Goal: Information Seeking & Learning: Learn about a topic

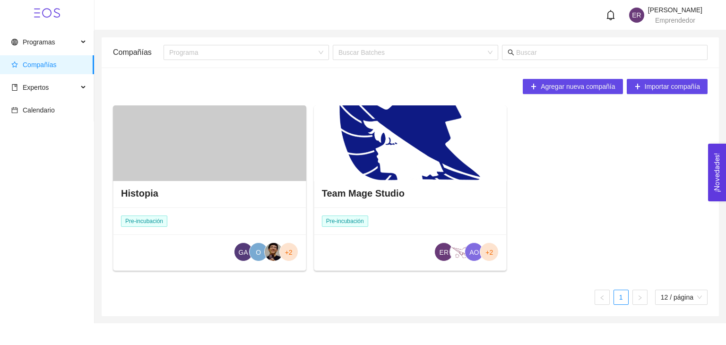
click at [408, 157] on div at bounding box center [410, 143] width 193 height 76
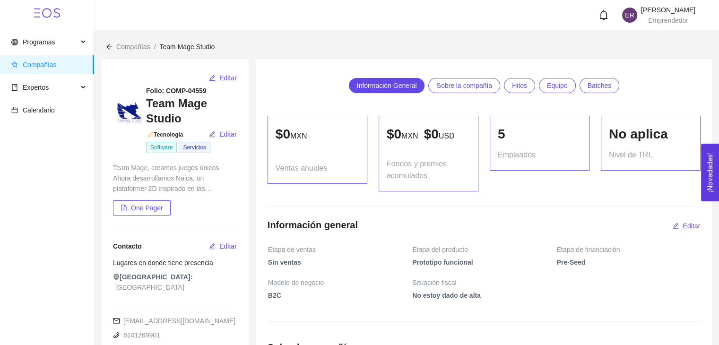
click at [109, 46] on icon "arrow-left" at bounding box center [109, 46] width 7 height 7
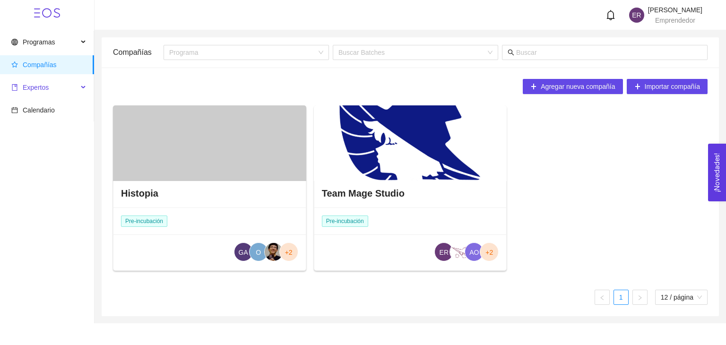
click at [50, 89] on span "Expertos" at bounding box center [44, 87] width 67 height 19
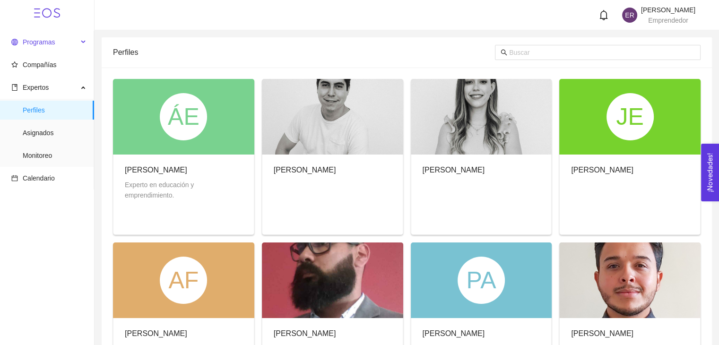
click at [70, 38] on span "Programas" at bounding box center [44, 42] width 67 height 19
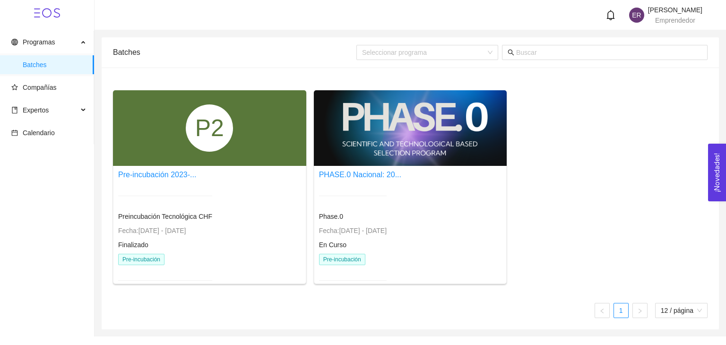
click at [409, 147] on div at bounding box center [410, 128] width 193 height 76
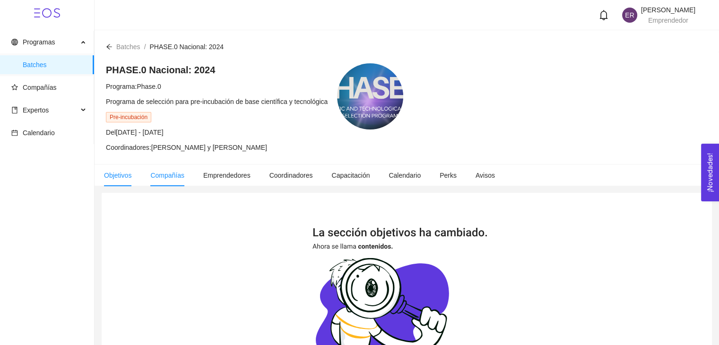
click at [176, 177] on span "Compañías" at bounding box center [167, 176] width 34 height 8
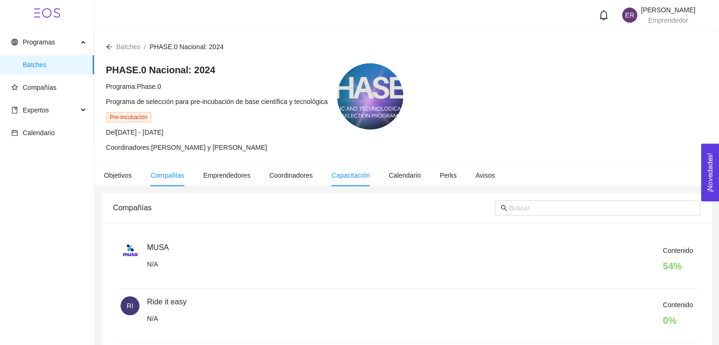
click at [370, 181] on li "Capacitación" at bounding box center [350, 175] width 57 height 22
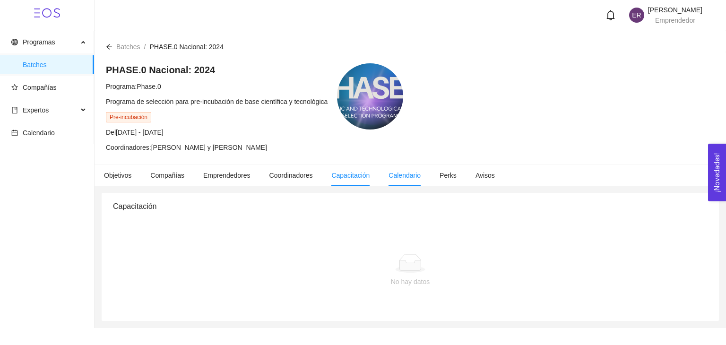
click at [408, 181] on li "Calendario" at bounding box center [404, 175] width 51 height 22
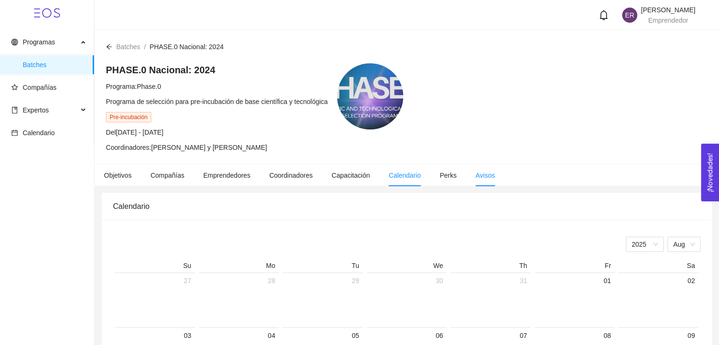
click at [481, 175] on span "Avisos" at bounding box center [484, 176] width 19 height 8
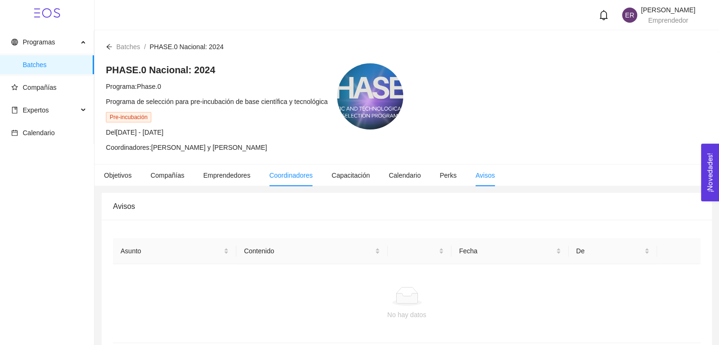
click at [270, 169] on li "Coordinadores" at bounding box center [291, 175] width 62 height 22
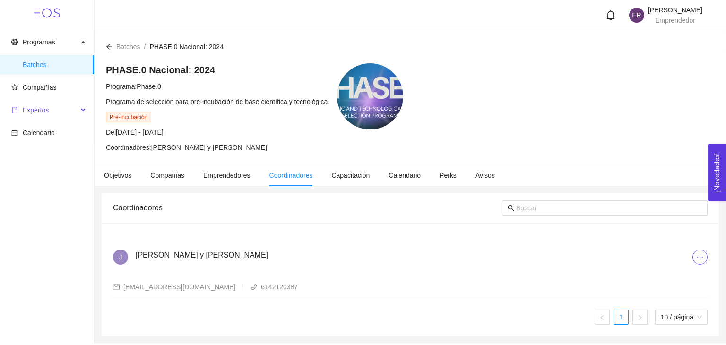
click at [53, 114] on span "Expertos" at bounding box center [44, 110] width 67 height 19
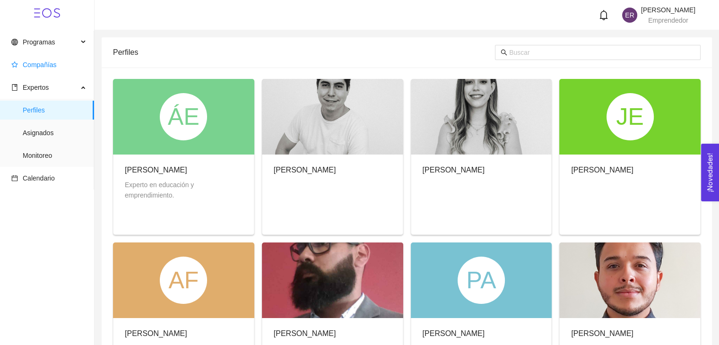
click at [51, 65] on span "Compañías" at bounding box center [40, 65] width 34 height 8
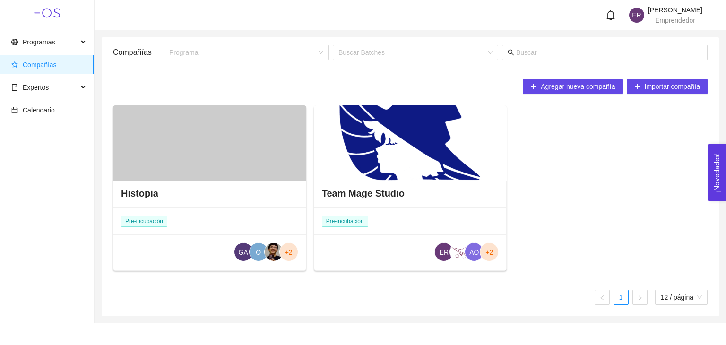
click at [436, 173] on div at bounding box center [410, 143] width 193 height 76
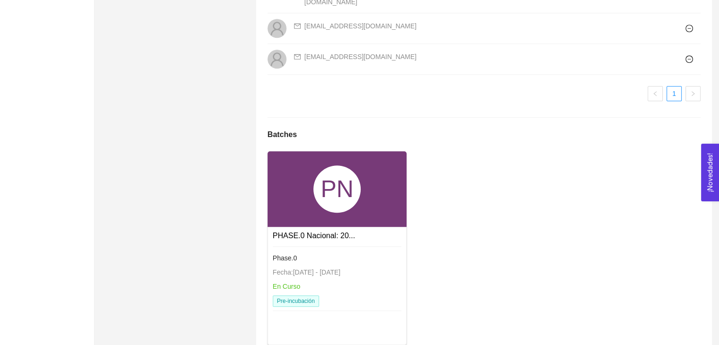
scroll to position [914, 0]
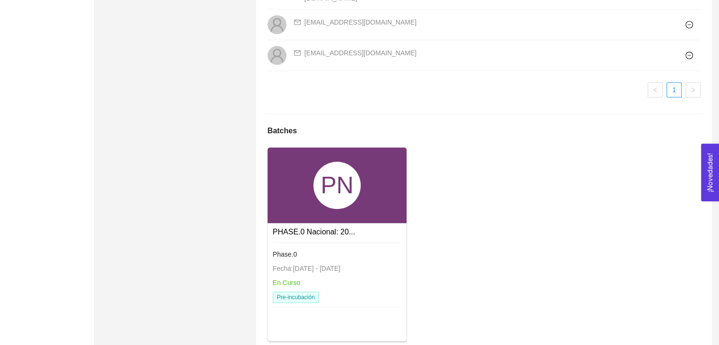
click at [359, 174] on div "PN" at bounding box center [336, 185] width 47 height 47
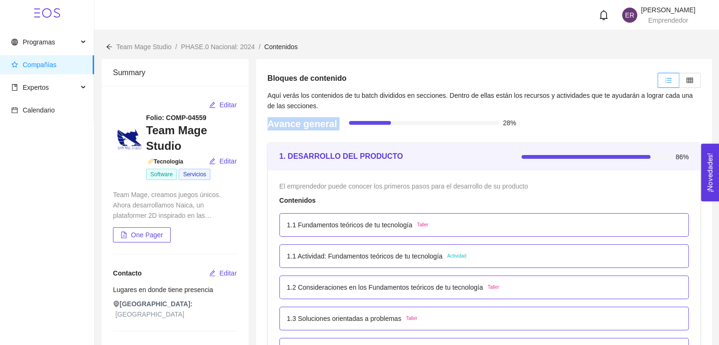
drag, startPoint x: 259, startPoint y: 126, endPoint x: 537, endPoint y: 129, distance: 277.9
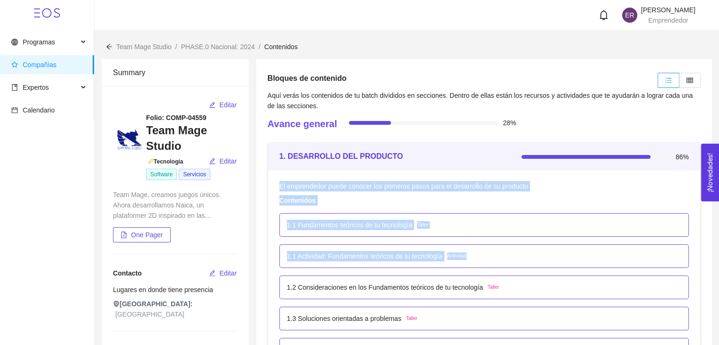
drag, startPoint x: 476, startPoint y: 257, endPoint x: 275, endPoint y: 259, distance: 200.9
click at [285, 228] on div "1.1 Fundamentos teóricos de tu tecnología Taller" at bounding box center [483, 225] width 409 height 24
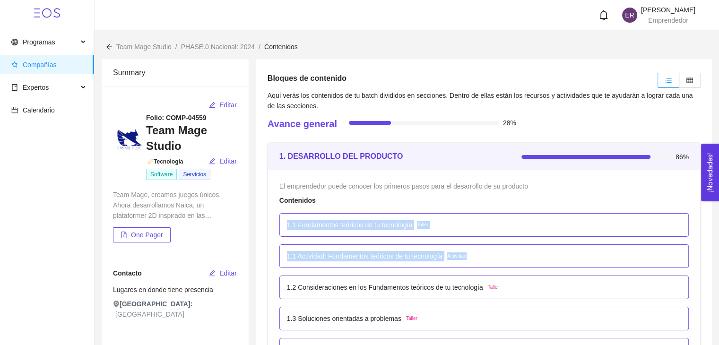
drag, startPoint x: 281, startPoint y: 220, endPoint x: 529, endPoint y: 258, distance: 251.4
click at [282, 227] on div "1.1 Fundamentos teóricos de tu tecnología Taller" at bounding box center [483, 225] width 409 height 24
drag, startPoint x: 281, startPoint y: 223, endPoint x: 501, endPoint y: 264, distance: 224.0
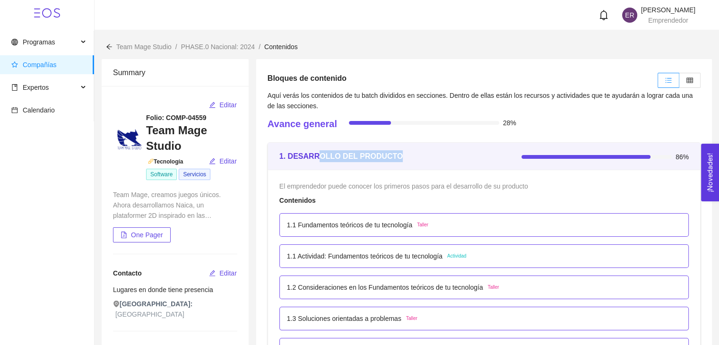
drag, startPoint x: 317, startPoint y: 152, endPoint x: 422, endPoint y: 165, distance: 106.2
click at [422, 165] on div "1. DESARROLLO DEL PRODUCTO" at bounding box center [400, 156] width 242 height 27
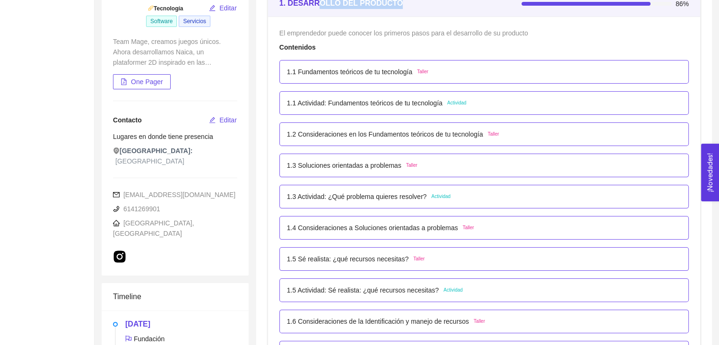
scroll to position [236, 0]
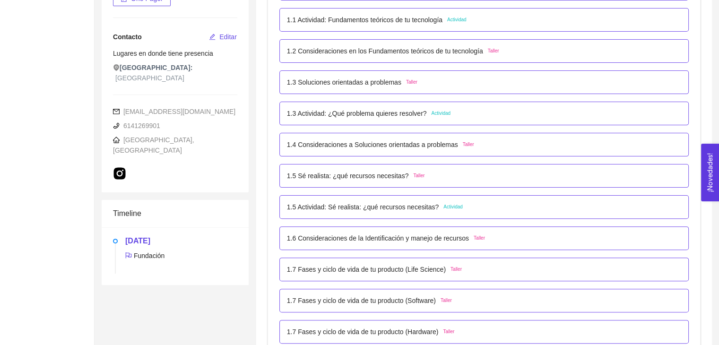
click at [497, 202] on div "1.5 Actividad: Sé realista: ¿qué recursos necesitas? Actividad" at bounding box center [484, 207] width 394 height 10
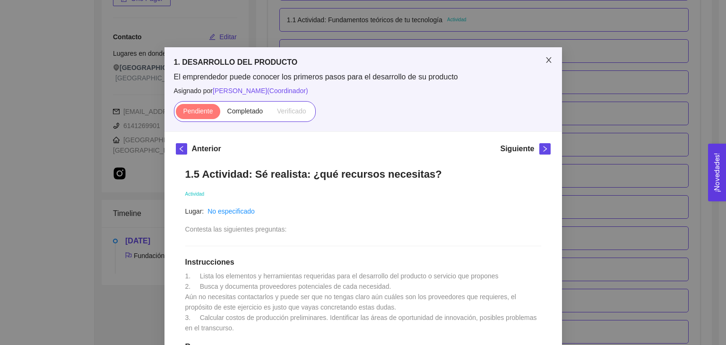
click at [548, 52] on span "Close" at bounding box center [548, 60] width 26 height 26
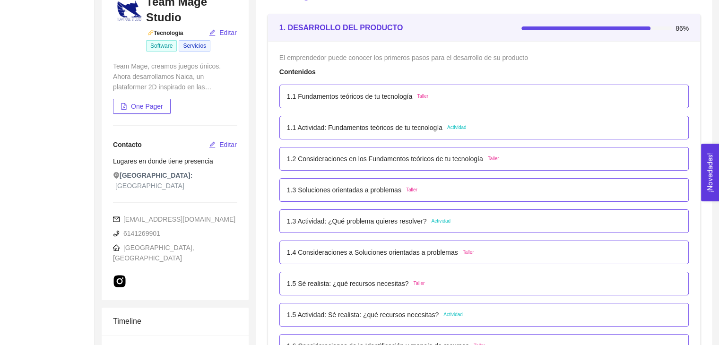
scroll to position [0, 0]
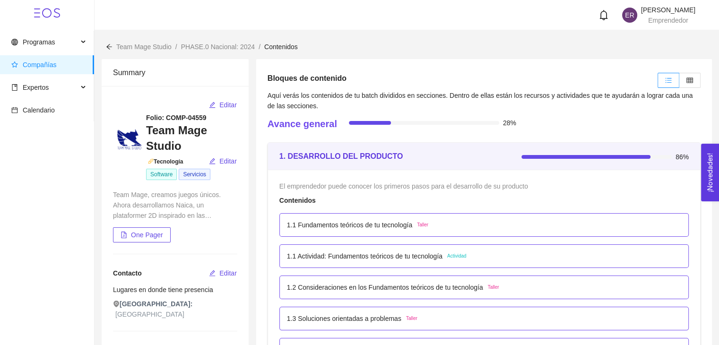
click at [540, 220] on div "1.1 Fundamentos teóricos de tu tecnología Taller" at bounding box center [484, 225] width 394 height 10
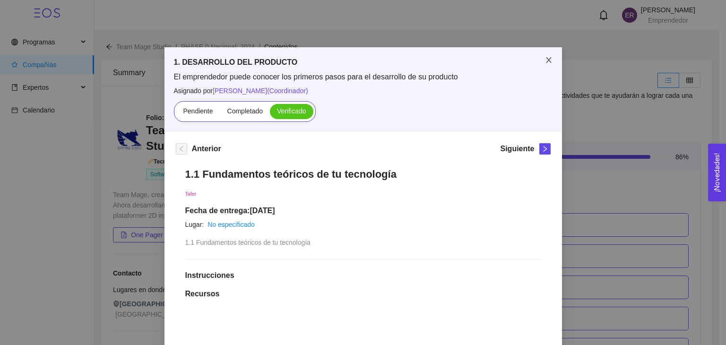
click at [545, 64] on icon "close" at bounding box center [549, 60] width 8 height 8
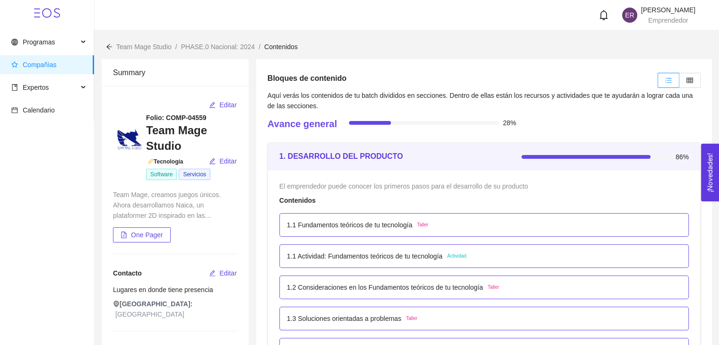
click at [526, 261] on div "1.1 Actividad: Fundamentos teóricos de tu tecnología Actividad" at bounding box center [483, 256] width 409 height 24
click at [518, 262] on div "1.1 Actividad: Fundamentos teóricos de tu tecnología Actividad" at bounding box center [483, 256] width 409 height 24
click at [518, 258] on div "1.1 Actividad: Fundamentos teóricos de tu tecnología Actividad" at bounding box center [484, 256] width 394 height 10
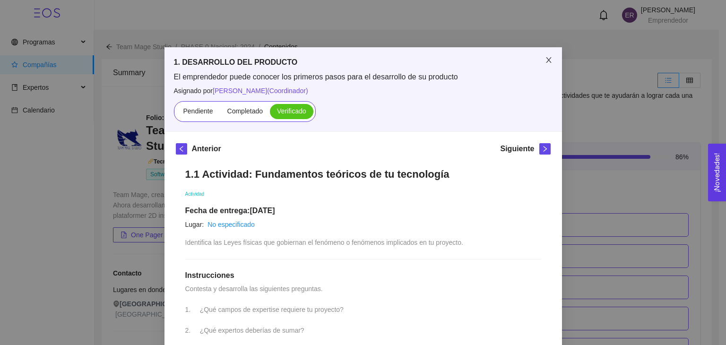
click at [546, 63] on icon "close" at bounding box center [549, 60] width 8 height 8
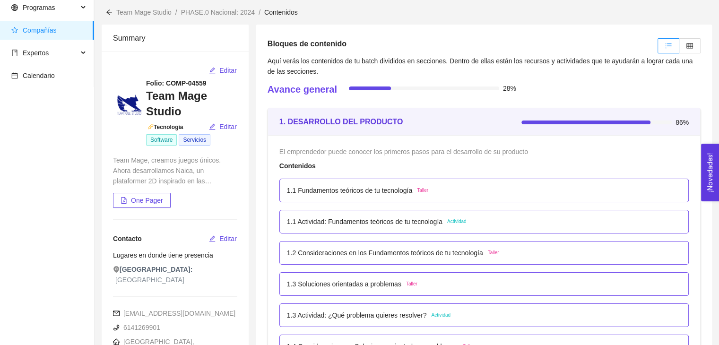
scroll to position [95, 0]
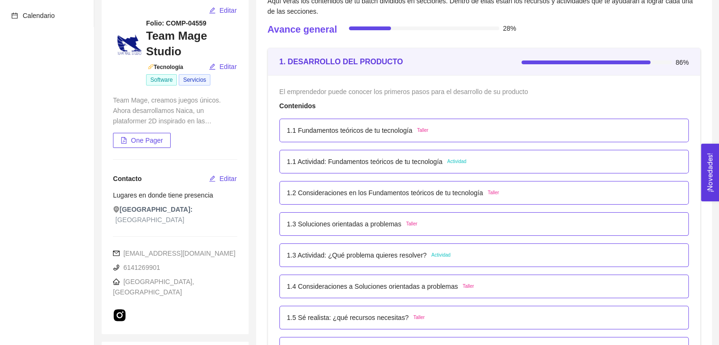
click at [522, 195] on div "1.2 Consideraciones en los Fundamentos teóricos de tu tecnología Taller" at bounding box center [484, 193] width 394 height 10
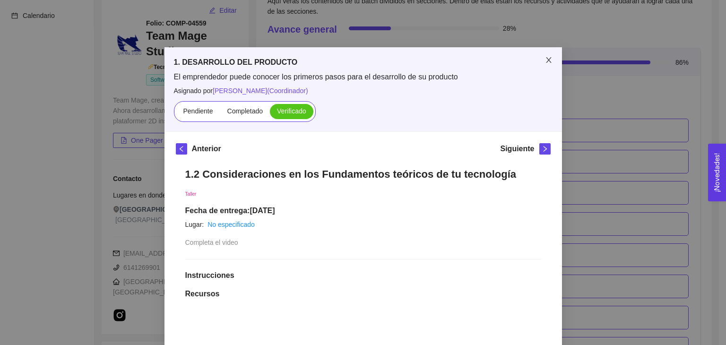
click at [545, 63] on icon "close" at bounding box center [549, 60] width 8 height 8
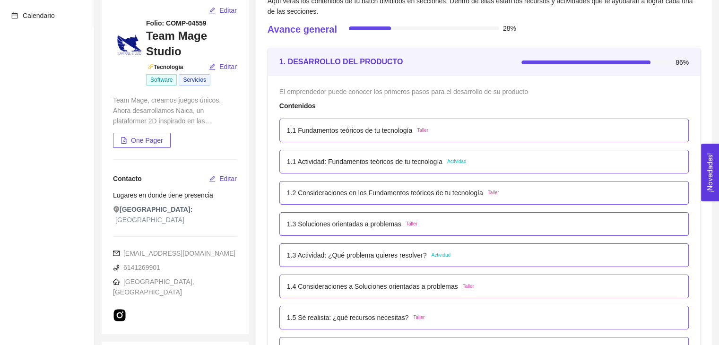
click at [486, 229] on div "1.3 Soluciones orientadas a problemas Taller" at bounding box center [483, 224] width 409 height 24
click at [486, 226] on div "1.3 Soluciones orientadas a problemas Taller" at bounding box center [484, 224] width 394 height 10
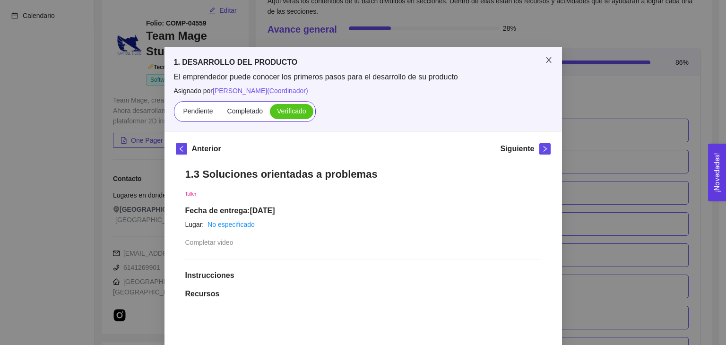
click at [549, 53] on span "Close" at bounding box center [548, 60] width 26 height 26
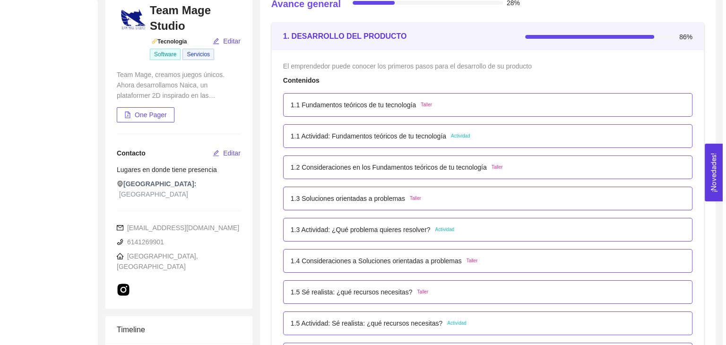
scroll to position [189, 0]
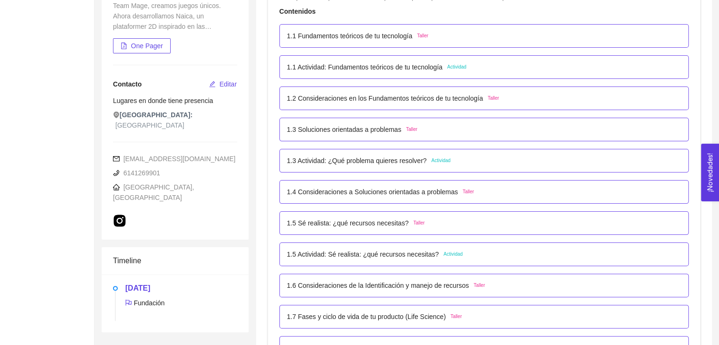
click at [471, 164] on div "1.3 Actividad: ¿Qué problema quieres resolver? Actividad" at bounding box center [484, 160] width 394 height 10
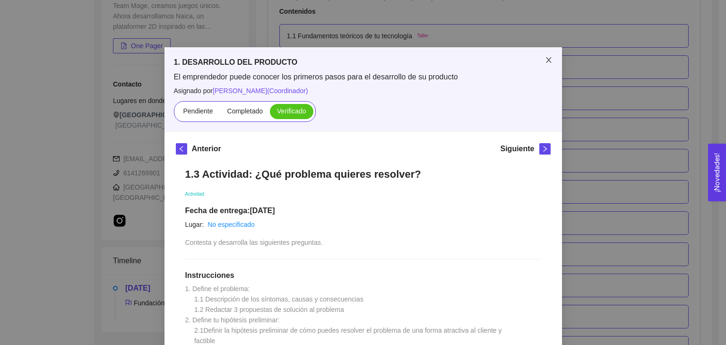
click at [545, 58] on icon "close" at bounding box center [549, 60] width 8 height 8
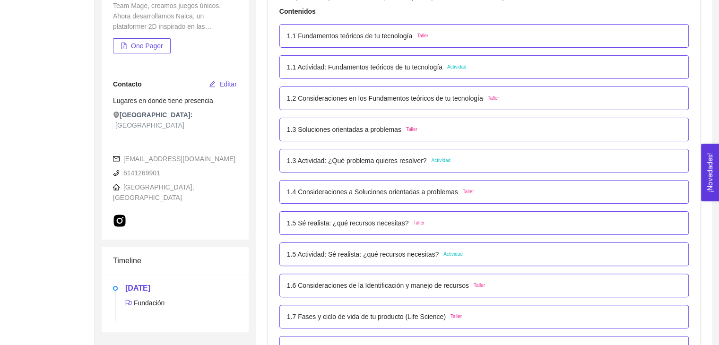
click at [476, 191] on div "1.4 Consideraciones a Soluciones orientadas a problemas Taller" at bounding box center [484, 192] width 394 height 10
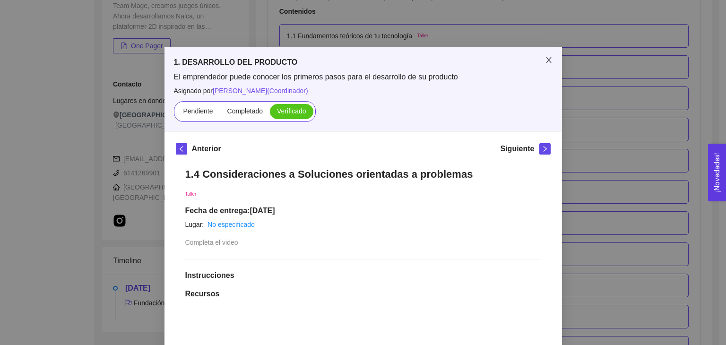
click at [539, 66] on span "Close" at bounding box center [548, 60] width 26 height 26
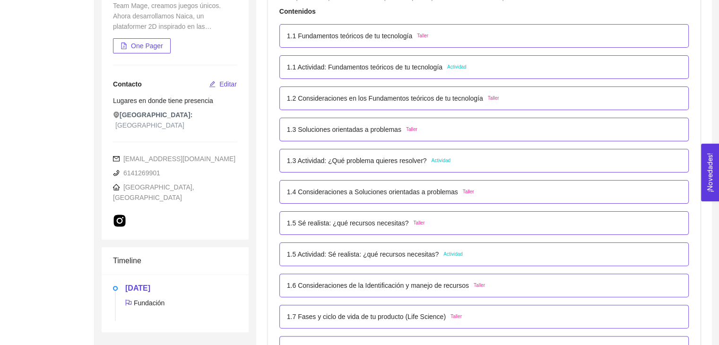
click at [449, 231] on div "1.5 Sé realista: ¿qué recursos necesitas? Taller" at bounding box center [483, 223] width 409 height 24
click at [449, 225] on div "1.5 Sé realista: ¿qué recursos necesitas? Taller" at bounding box center [484, 223] width 394 height 10
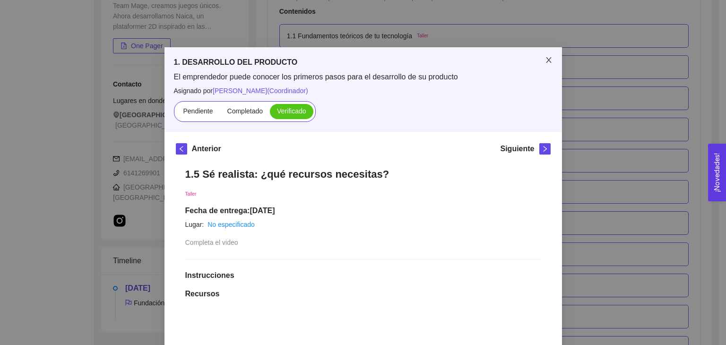
click at [545, 63] on icon "close" at bounding box center [549, 60] width 8 height 8
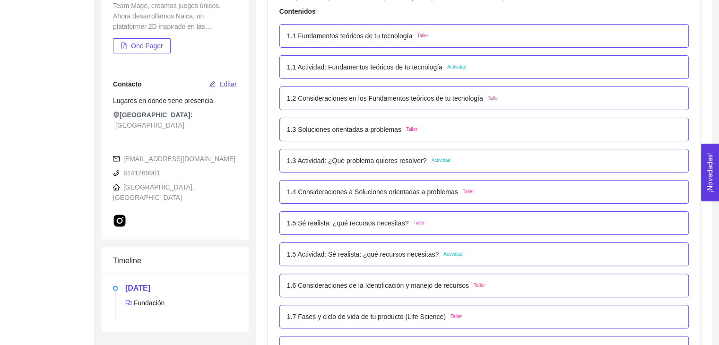
click at [478, 256] on div "1.5 Actividad: Sé realista: ¿qué recursos necesitas? Actividad" at bounding box center [484, 254] width 394 height 10
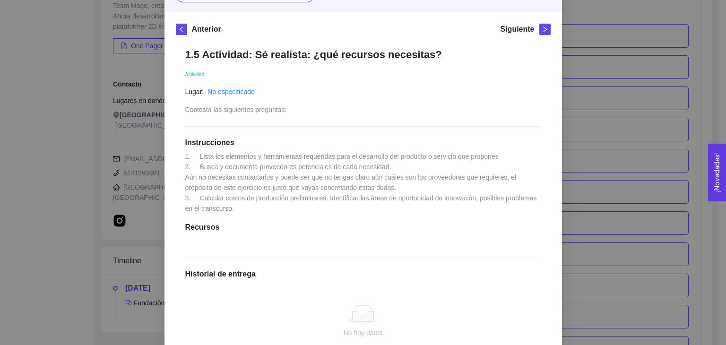
scroll to position [142, 0]
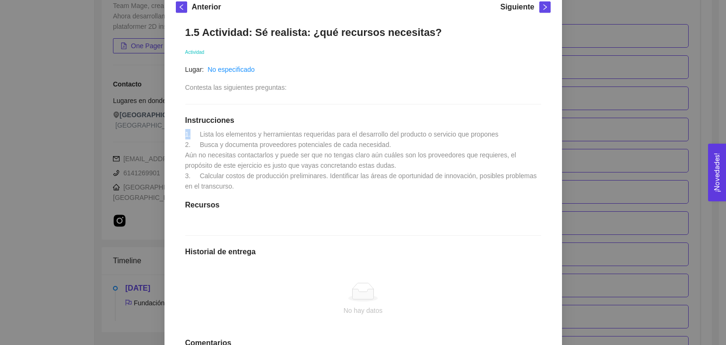
drag, startPoint x: 259, startPoint y: 155, endPoint x: 178, endPoint y: 131, distance: 83.6
click at [164, 131] on div "Anterior Siguiente 1.5 Actividad: Sé realista: ¿qué recursos necesitas? Activid…" at bounding box center [362, 206] width 397 height 433
click at [643, 170] on div "1. DESARROLLO DEL PRODUCTO El emprendedor puede conocer los primeros pasos para…" at bounding box center [363, 172] width 726 height 345
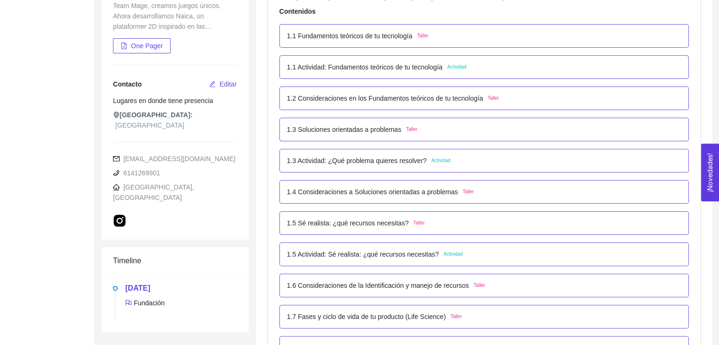
click at [495, 256] on div "1.5 Actividad: Sé realista: ¿qué recursos necesitas? Actividad" at bounding box center [484, 254] width 394 height 10
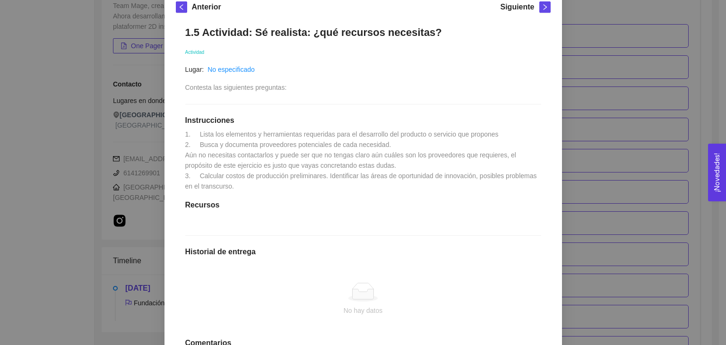
click at [609, 242] on div "1. DESARROLLO DEL PRODUCTO El emprendedor puede conocer los primeros pasos para…" at bounding box center [363, 172] width 726 height 345
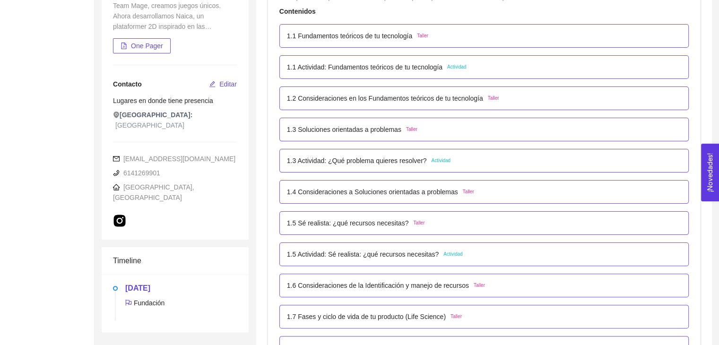
click at [482, 219] on div "1.5 Sé realista: ¿qué recursos necesitas? Taller" at bounding box center [484, 223] width 394 height 10
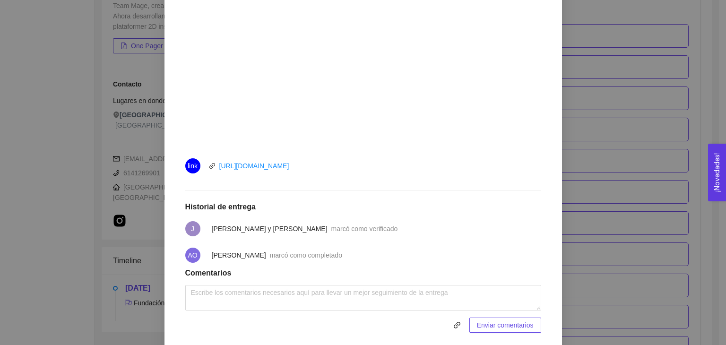
scroll to position [360, 0]
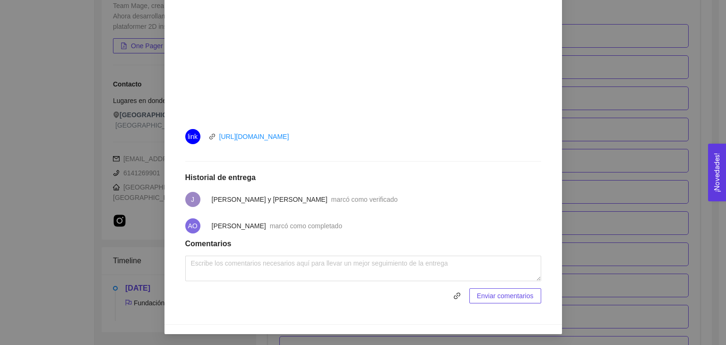
click at [610, 212] on div "1. DESARROLLO DEL PRODUCTO El emprendedor puede conocer los primeros pasos para…" at bounding box center [363, 172] width 726 height 345
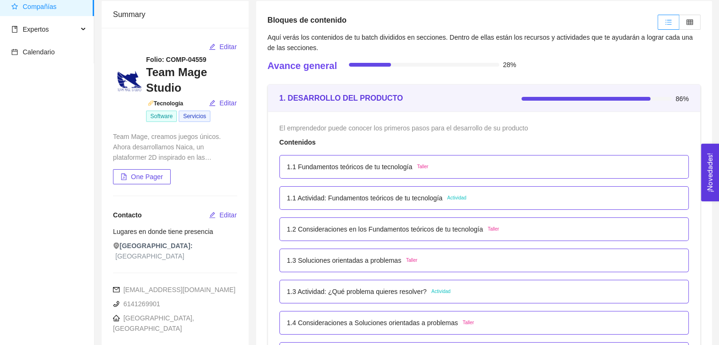
scroll to position [0, 0]
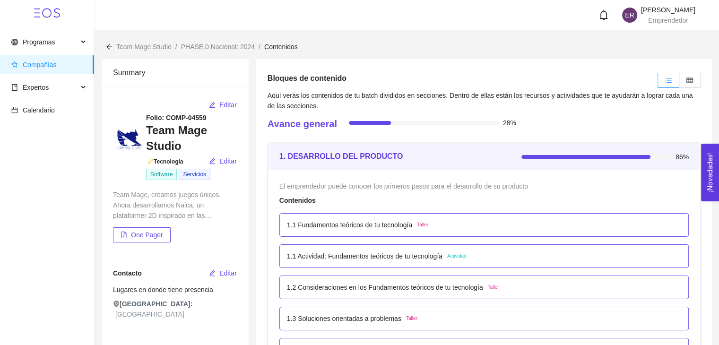
click at [687, 78] on icon "table" at bounding box center [689, 80] width 7 height 7
click at [679, 83] on input "radio" at bounding box center [679, 83] width 0 height 0
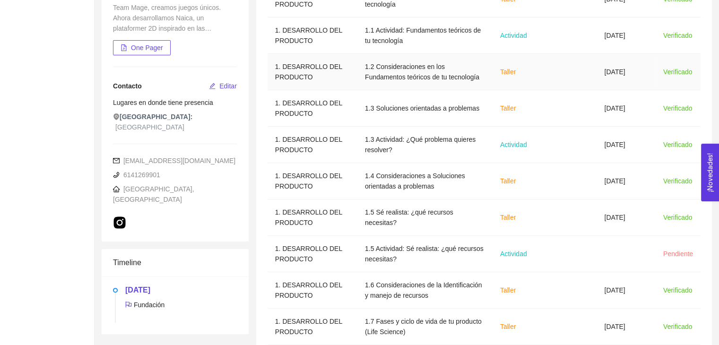
scroll to position [235, 0]
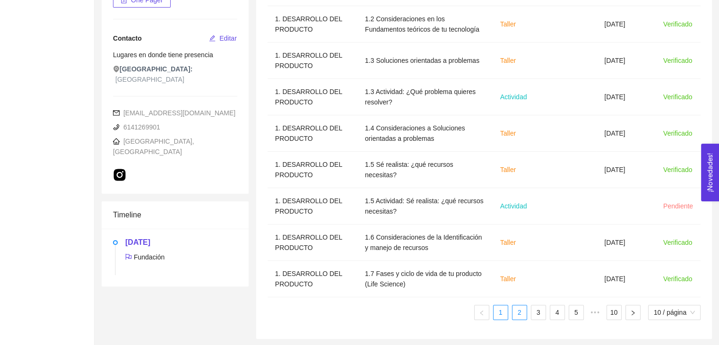
click at [517, 315] on link "2" at bounding box center [519, 312] width 14 height 14
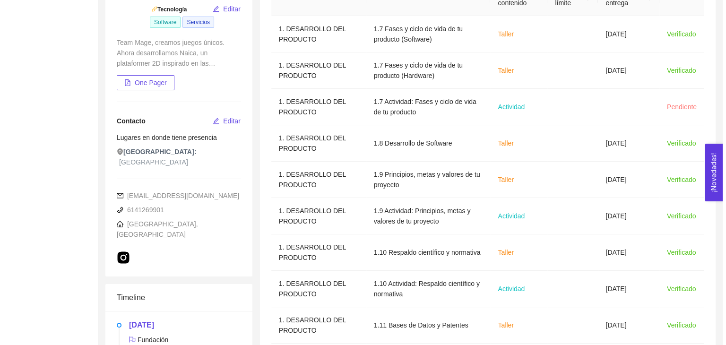
scroll to position [93, 0]
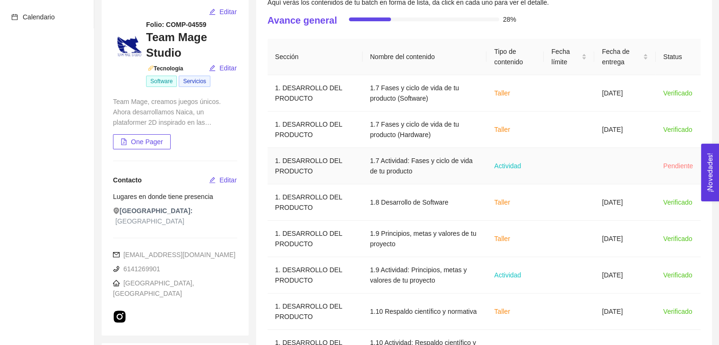
click at [525, 171] on td "Actividad" at bounding box center [514, 166] width 57 height 36
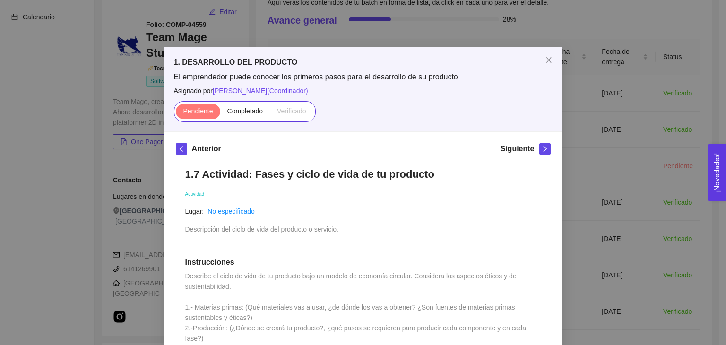
click at [665, 257] on div "1. DESARROLLO DEL PRODUCTO El emprendedor puede conocer los primeros pasos para…" at bounding box center [363, 172] width 726 height 345
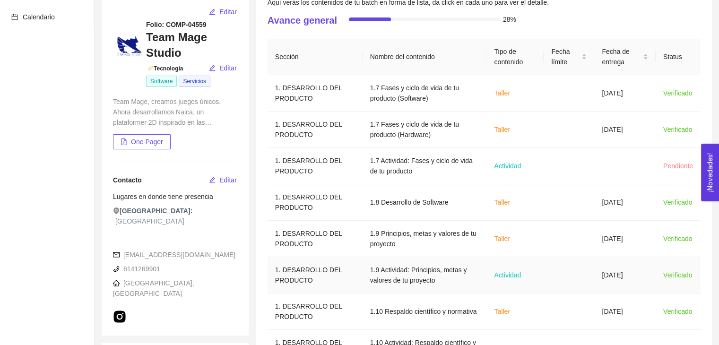
click at [561, 288] on td at bounding box center [569, 275] width 51 height 36
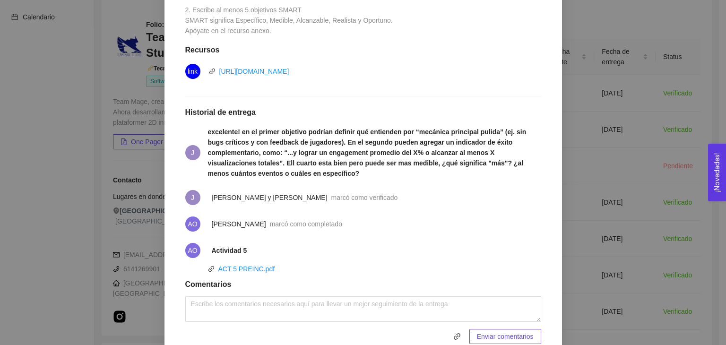
scroll to position [371, 0]
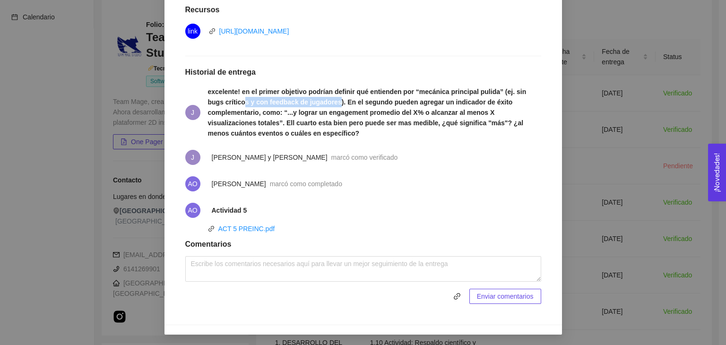
drag, startPoint x: 225, startPoint y: 100, endPoint x: 213, endPoint y: 96, distance: 13.2
click at [313, 101] on strong "excelente! en el primer objetivo podrían definir qué entienden por “mecánica pr…" at bounding box center [367, 112] width 319 height 49
click at [211, 88] on strong "excelente! en el primer objetivo podrían definir qué entienden por “mecánica pr…" at bounding box center [367, 112] width 319 height 49
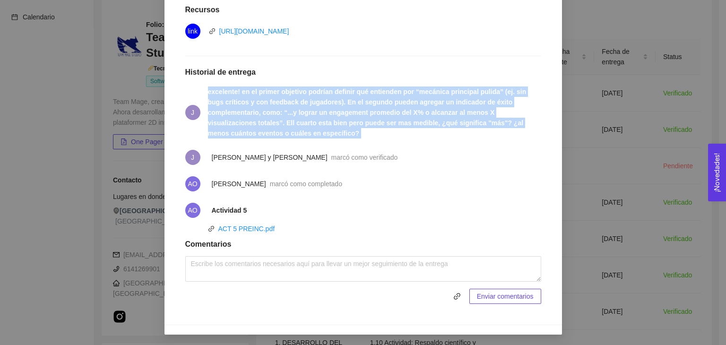
click at [211, 88] on strong "excelente! en el primer objetivo podrían definir qué entienden por “mecánica pr…" at bounding box center [367, 112] width 319 height 49
click at [266, 94] on strong "excelente! en el primer objetivo podrían definir qué entienden por “mecánica pr…" at bounding box center [367, 112] width 319 height 49
drag, startPoint x: 252, startPoint y: 97, endPoint x: 315, endPoint y: 136, distance: 74.1
click at [315, 136] on span "excelente! en el primer objetivo podrían definir qué entienden por “mecánica pr…" at bounding box center [374, 112] width 333 height 52
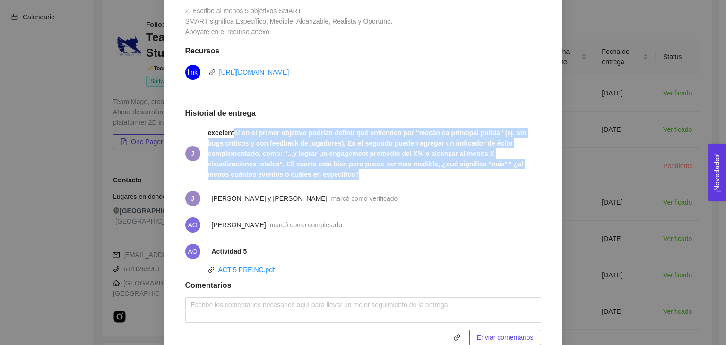
scroll to position [331, 0]
click at [261, 267] on link "ACT 5 PREINC.pdf" at bounding box center [246, 269] width 57 height 8
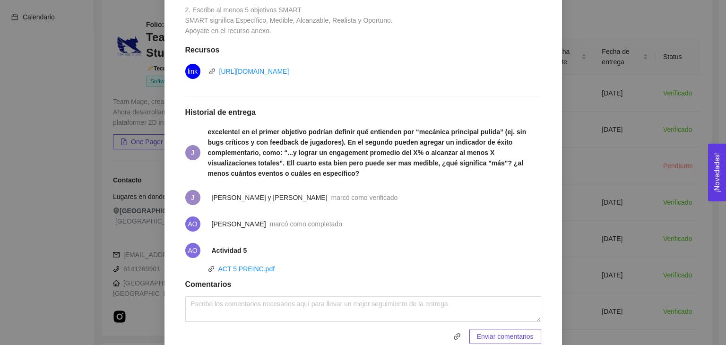
click at [208, 270] on icon "link" at bounding box center [211, 269] width 7 height 7
click at [208, 264] on div at bounding box center [211, 269] width 7 height 10
click at [251, 270] on link "ACT 5 PREINC.pdf" at bounding box center [246, 269] width 57 height 8
click at [591, 99] on div "1. DESARROLLO DEL PRODUCTO El emprendedor puede conocer los primeros pasos para…" at bounding box center [363, 172] width 726 height 345
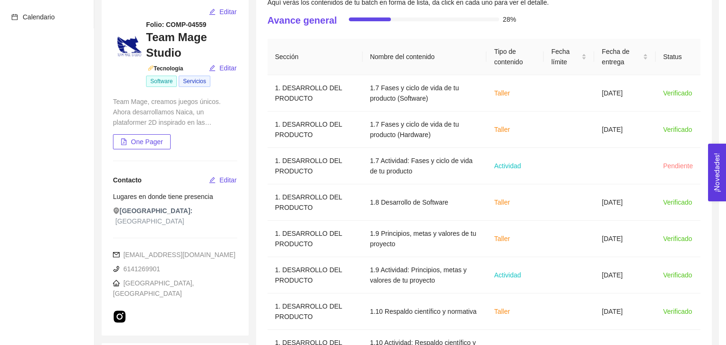
scroll to position [324, 0]
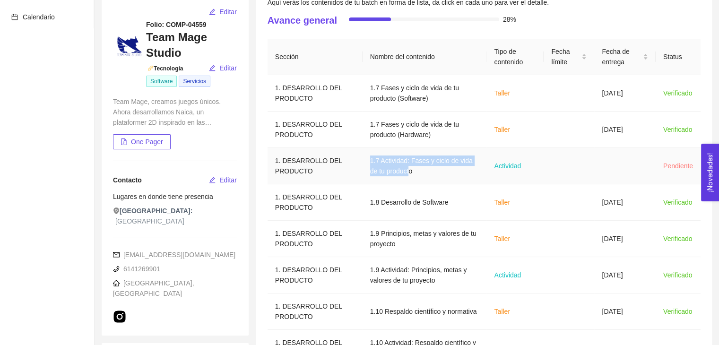
click at [363, 160] on td "1.7 Actividad: Fases y ciclo de vida de tu producto" at bounding box center [425, 166] width 124 height 36
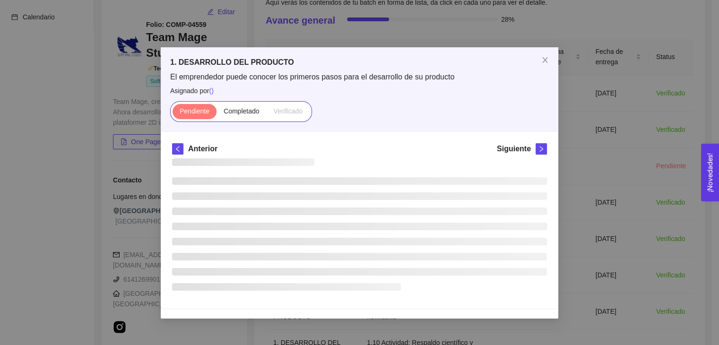
scroll to position [0, 0]
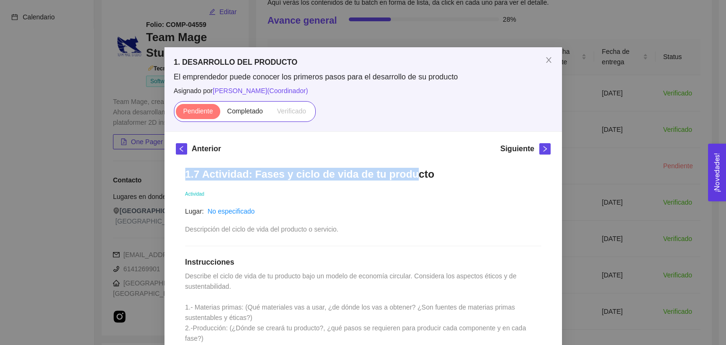
drag, startPoint x: 221, startPoint y: 173, endPoint x: 137, endPoint y: 173, distance: 84.6
click at [137, 173] on div "1. DESARROLLO DEL PRODUCTO El emprendedor puede conocer los primeros pasos para…" at bounding box center [363, 172] width 726 height 345
drag, startPoint x: 438, startPoint y: 173, endPoint x: 113, endPoint y: 173, distance: 324.2
click at [113, 173] on div "1. DESARROLLO DEL PRODUCTO El emprendedor puede conocer los primeros pasos para…" at bounding box center [363, 172] width 726 height 345
copy h1 "1.7 Actividad: Fases y ciclo de vida de tu producto"
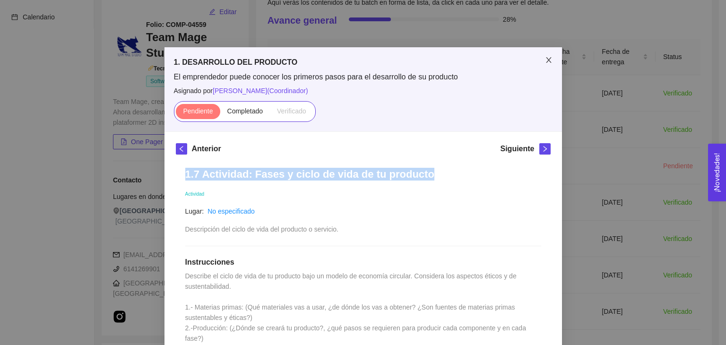
click at [546, 60] on icon "close" at bounding box center [548, 60] width 5 height 6
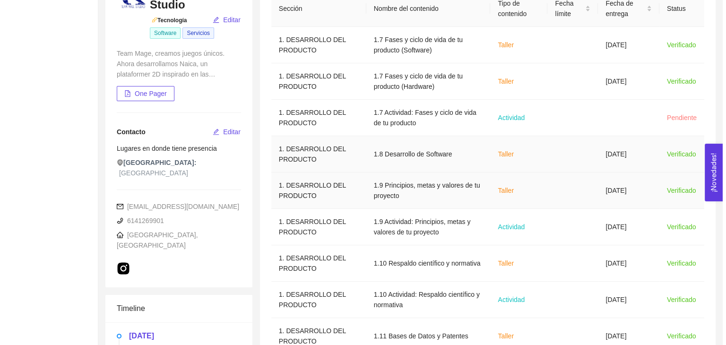
scroll to position [140, 0]
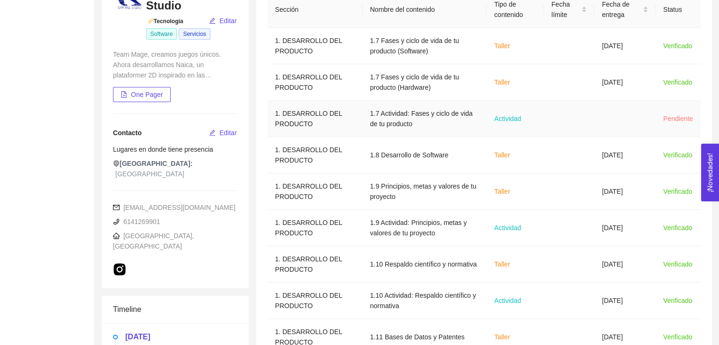
click at [531, 121] on td "Actividad" at bounding box center [514, 119] width 57 height 36
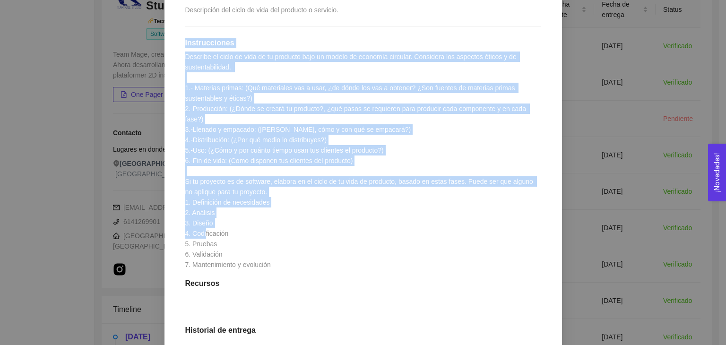
scroll to position [284, 0]
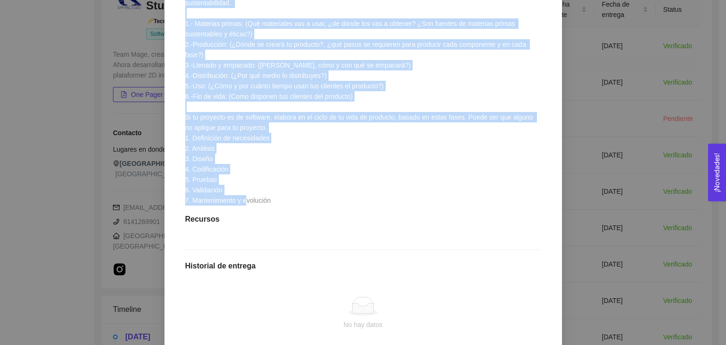
drag, startPoint x: 176, startPoint y: 120, endPoint x: 293, endPoint y: 195, distance: 138.6
click at [293, 195] on div "1.7 Actividad: Fases y ciclo de vida de tu producto Actividad Lugar: No especif…" at bounding box center [363, 151] width 375 height 552
copy div "Instrucciones Describe el ciclo de vida de tu producto bajo un modelo de econom…"
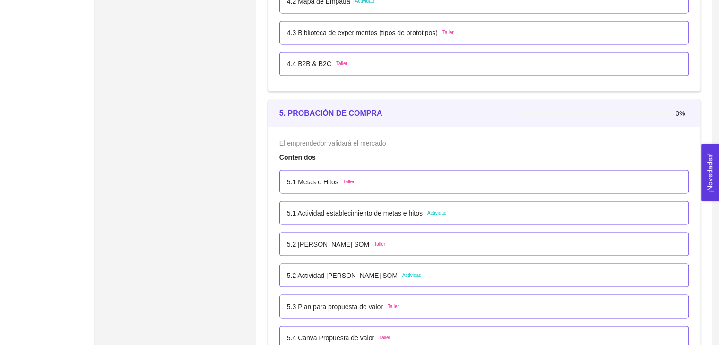
scroll to position [1701, 0]
click at [366, 180] on div "5.1 Metas e Hitos Taller" at bounding box center [484, 180] width 394 height 10
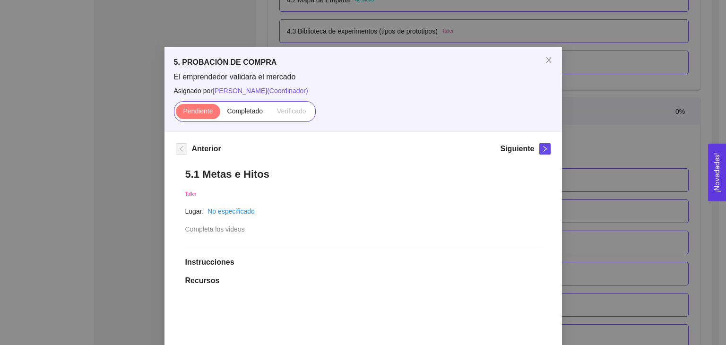
click at [604, 213] on div "5. PROBACIÓN DE COMPRA El emprendedor validará el mercado Asignado por [PERSON_…" at bounding box center [363, 172] width 726 height 345
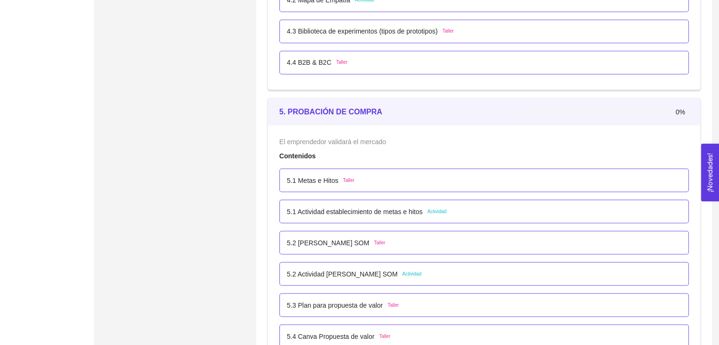
click at [519, 214] on div "5.1 Actividad establecimiento de metas e hitos Actividad" at bounding box center [484, 211] width 394 height 10
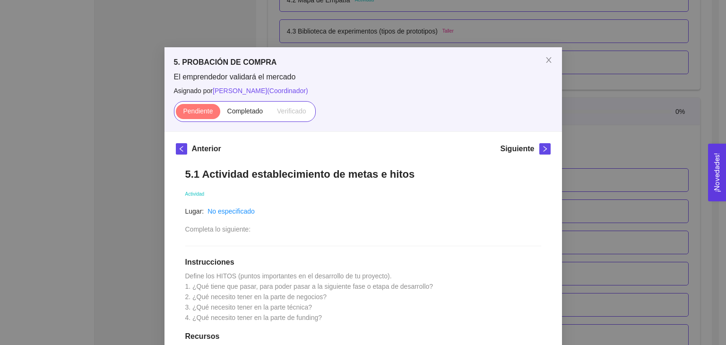
click at [611, 205] on div "5. PROBACIÓN DE COMPRA El emprendedor validará el mercado Asignado por [PERSON_…" at bounding box center [363, 172] width 726 height 345
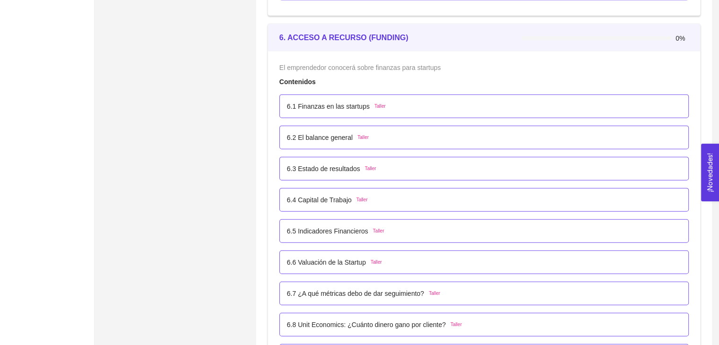
scroll to position [2174, 0]
click at [420, 135] on div "6.2 El balance general [PERSON_NAME]" at bounding box center [484, 137] width 394 height 10
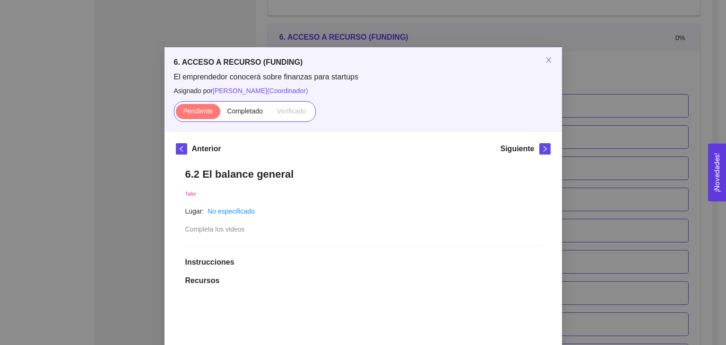
click at [616, 195] on div "6. ACCESO A RECURSO (FUNDING) El emprendedor conocerá sobre finanzas para start…" at bounding box center [363, 172] width 726 height 345
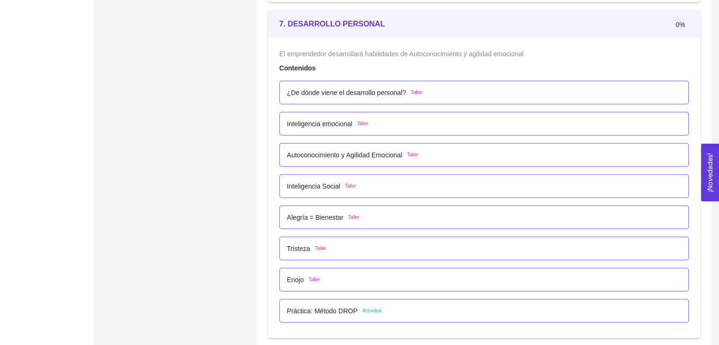
scroll to position [2647, 0]
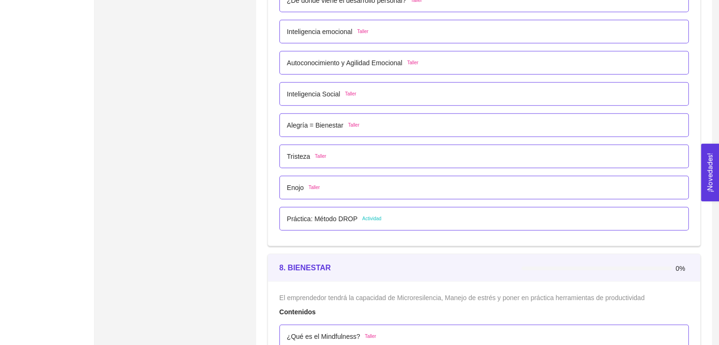
click at [454, 225] on div "Práctica: Método DROP Actividad" at bounding box center [483, 219] width 409 height 24
click at [454, 214] on div "Práctica: Método DROP Actividad" at bounding box center [484, 219] width 394 height 10
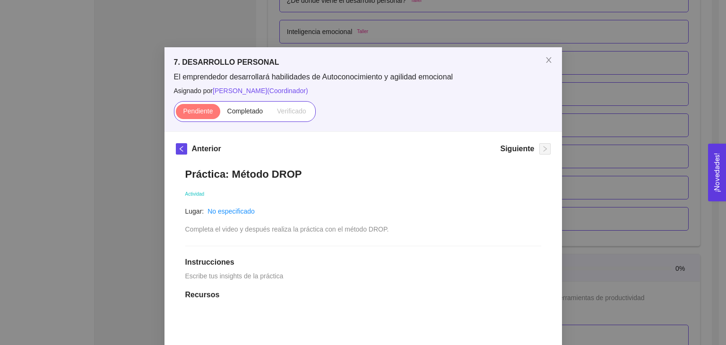
click at [608, 229] on div "7. DESARROLLO PERSONAL El emprendedor desarrollará habilidades de Autoconocimie…" at bounding box center [363, 172] width 726 height 345
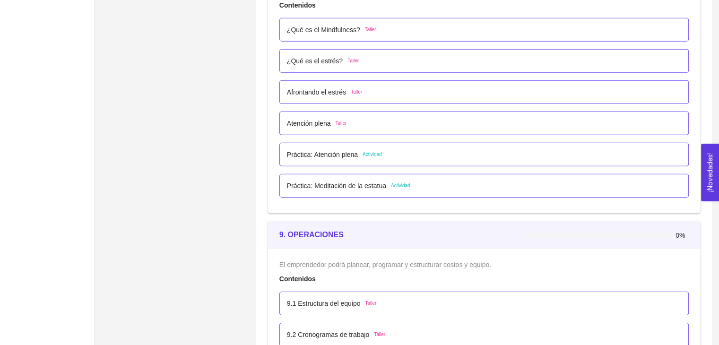
scroll to position [3025, 0]
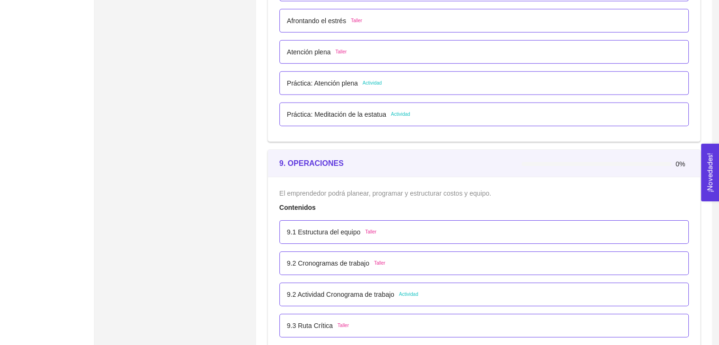
click at [465, 86] on div "Práctica: Atención plena Actividad" at bounding box center [484, 83] width 394 height 10
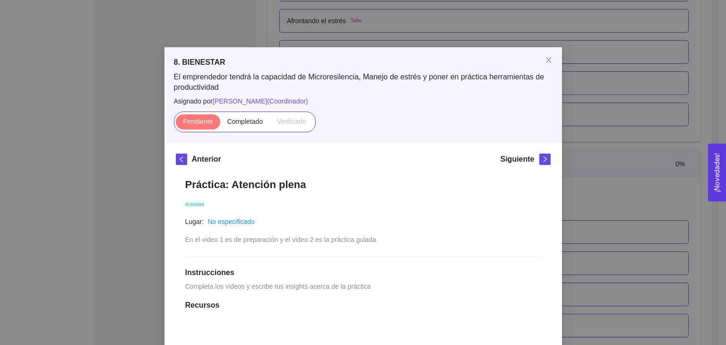
click at [613, 205] on div "8. BIENESTAR El emprendedor tendrá la capacidad de Microresilencia, Manejo de e…" at bounding box center [363, 172] width 726 height 345
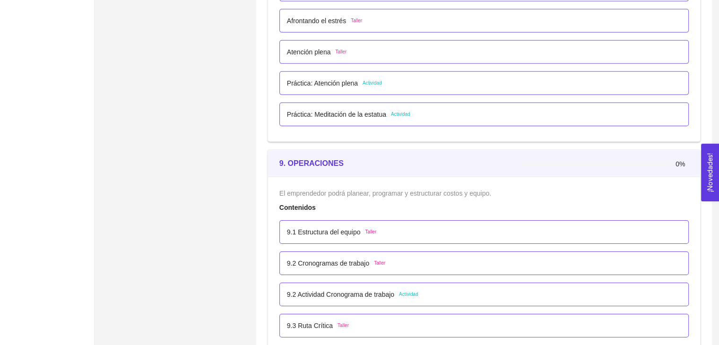
click at [471, 111] on div "Práctica: Meditación de la estatua Actividad" at bounding box center [484, 114] width 394 height 10
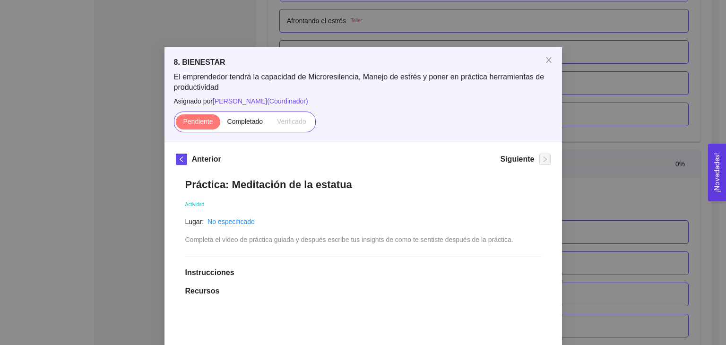
click at [612, 199] on div "8. BIENESTAR El emprendedor tendrá la capacidad de Microresilencia, Manejo de e…" at bounding box center [363, 172] width 726 height 345
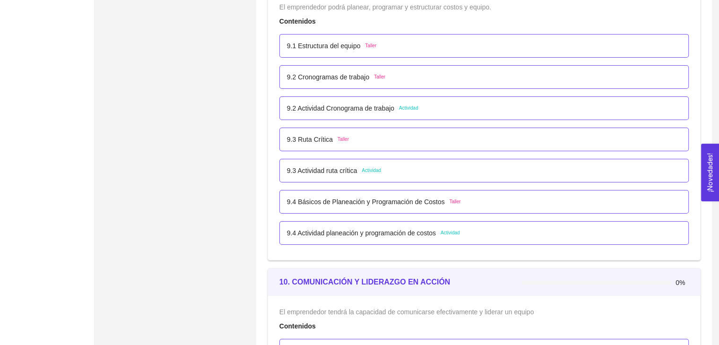
scroll to position [3214, 0]
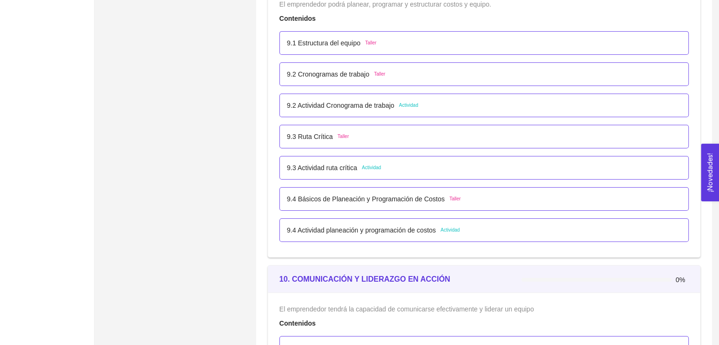
click at [486, 135] on div "9.3 Ruta Crítica Taller" at bounding box center [484, 136] width 394 height 10
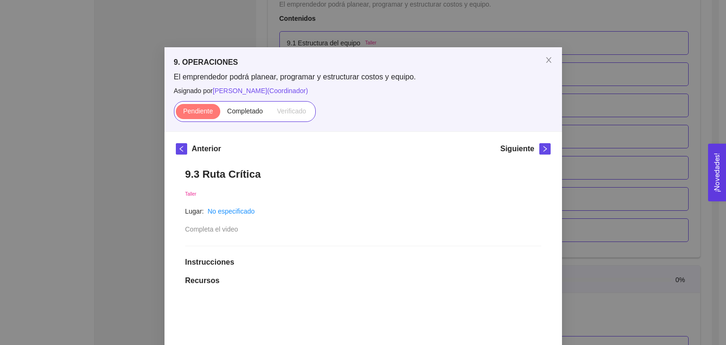
click at [625, 177] on div "9. OPERACIONES El emprendedor podrá planear, programar y estructurar costos y e…" at bounding box center [363, 172] width 726 height 345
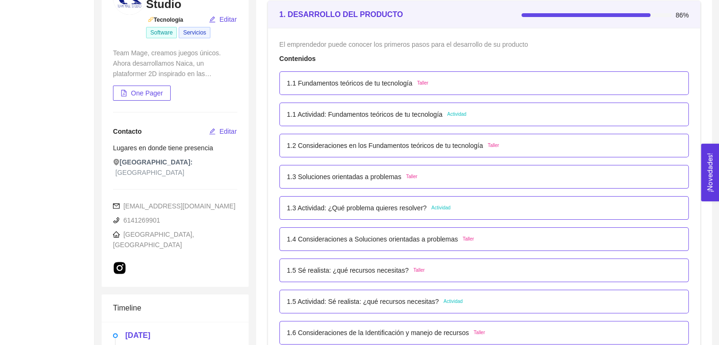
scroll to position [0, 0]
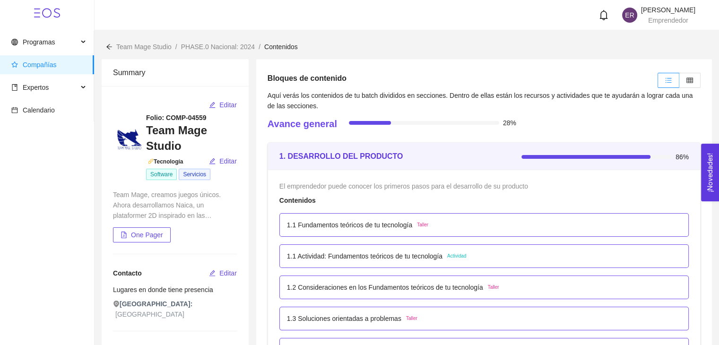
click at [509, 224] on div "1.1 Fundamentos teóricos de tu tecnología Taller" at bounding box center [484, 225] width 394 height 10
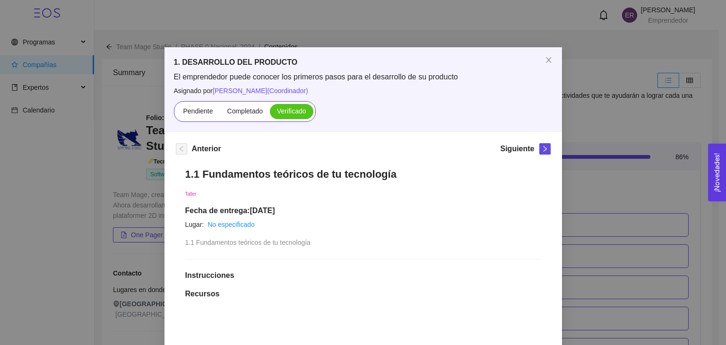
click at [647, 225] on div "1. DESARROLLO DEL PRODUCTO El emprendedor puede conocer los primeros pasos para…" at bounding box center [363, 172] width 726 height 345
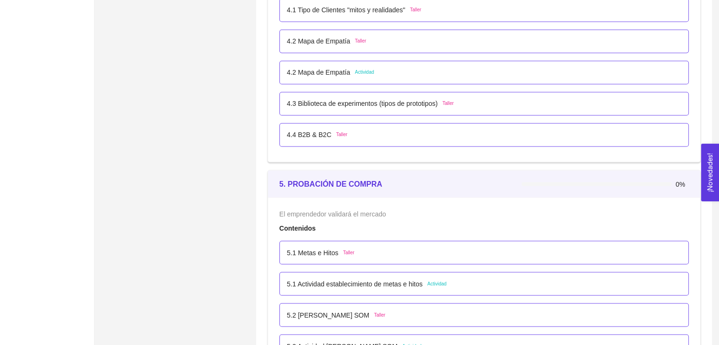
scroll to position [1560, 0]
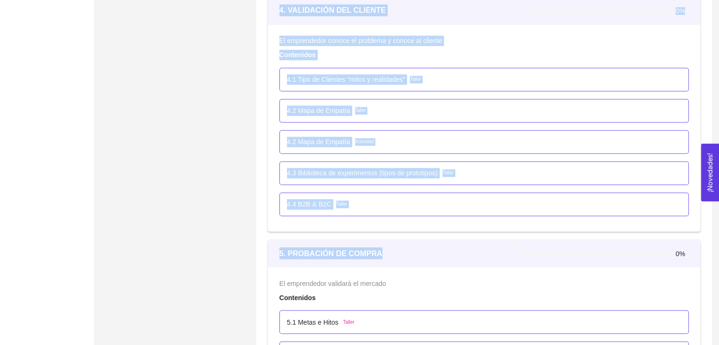
drag, startPoint x: 397, startPoint y: 255, endPoint x: 251, endPoint y: 252, distance: 145.6
click at [299, 242] on div "5. PROBACIÓN DE COMPRA" at bounding box center [400, 253] width 242 height 27
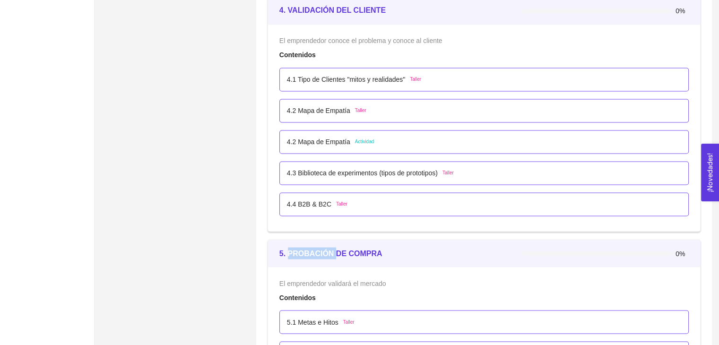
click at [299, 242] on div "5. PROBACIÓN DE COMPRA" at bounding box center [400, 253] width 242 height 27
click at [293, 252] on strong "5. PROBACIÓN DE COMPRA" at bounding box center [330, 253] width 103 height 8
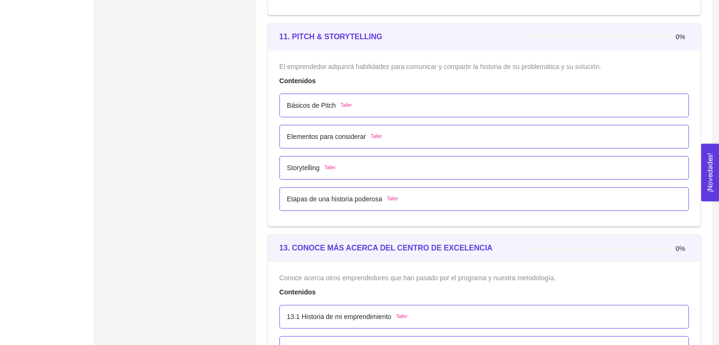
scroll to position [3994, 0]
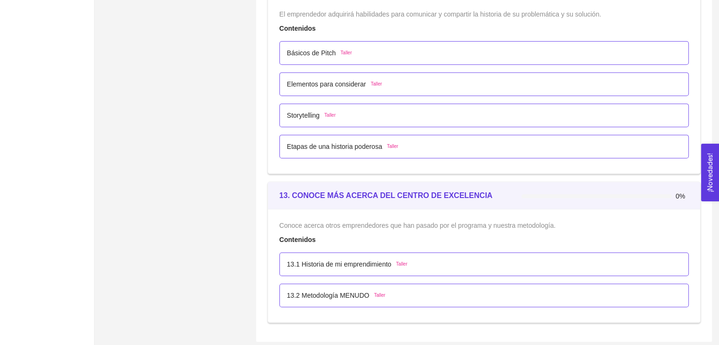
click at [459, 252] on div "13.1 Historia de mi emprendimiento Taller" at bounding box center [483, 264] width 409 height 24
click at [522, 259] on div "13.1 Historia de mi emprendimiento Taller" at bounding box center [484, 264] width 394 height 10
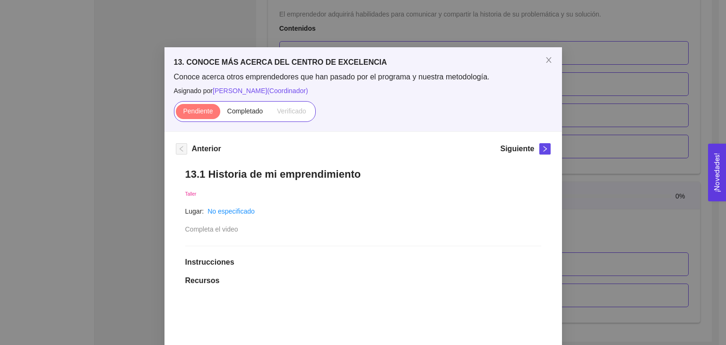
click at [640, 250] on div "13. CONOCE MÁS ACERCA DEL CENTRO DE EXCELENCIA Conoce acerca otros emprendedore…" at bounding box center [363, 172] width 726 height 345
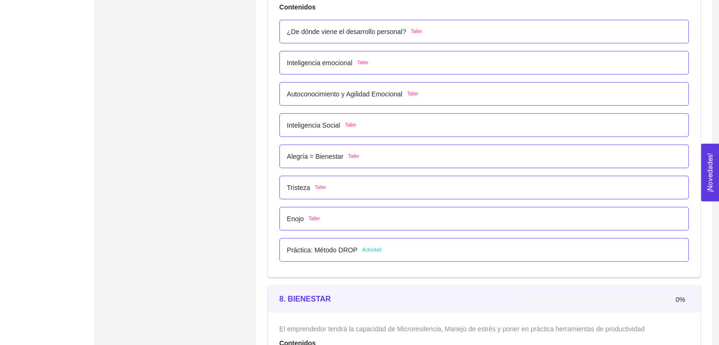
scroll to position [2718, 0]
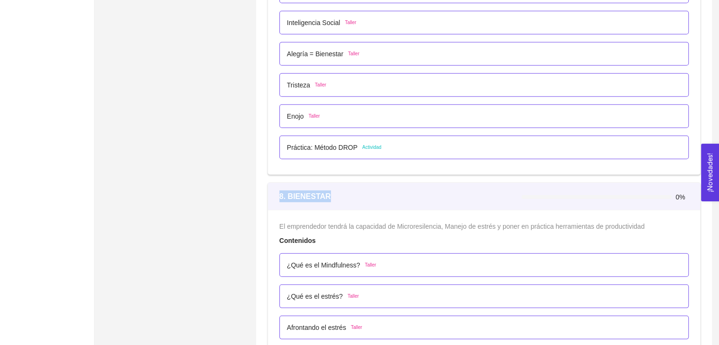
drag, startPoint x: 276, startPoint y: 195, endPoint x: 386, endPoint y: 194, distance: 109.2
click at [386, 194] on div "8. BIENESTAR 0%" at bounding box center [484, 196] width 432 height 27
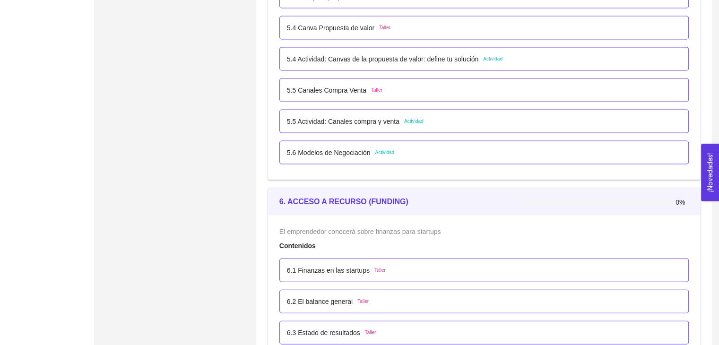
scroll to position [2009, 0]
drag, startPoint x: 279, startPoint y: 201, endPoint x: 432, endPoint y: 202, distance: 152.7
click at [432, 202] on div "6. ACCESO A RECURSO (FUNDING)" at bounding box center [400, 202] width 242 height 12
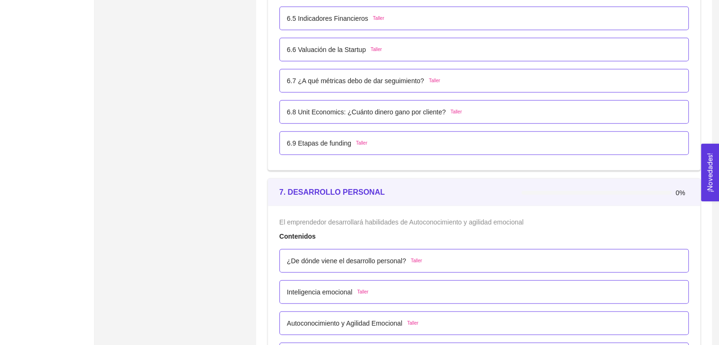
scroll to position [2387, 0]
drag, startPoint x: 276, startPoint y: 186, endPoint x: 456, endPoint y: 195, distance: 179.8
click at [456, 195] on div "7. DESARROLLO PERSONAL 0%" at bounding box center [484, 191] width 432 height 27
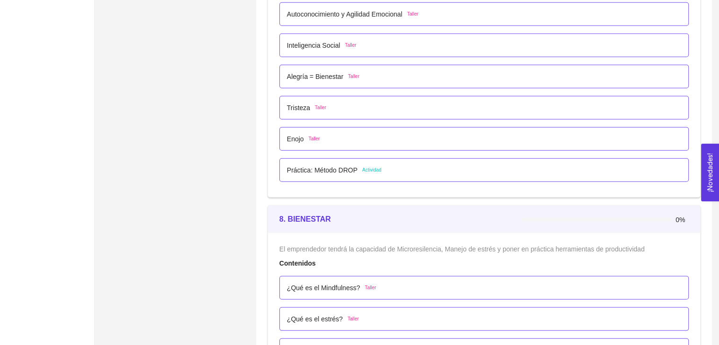
scroll to position [2718, 0]
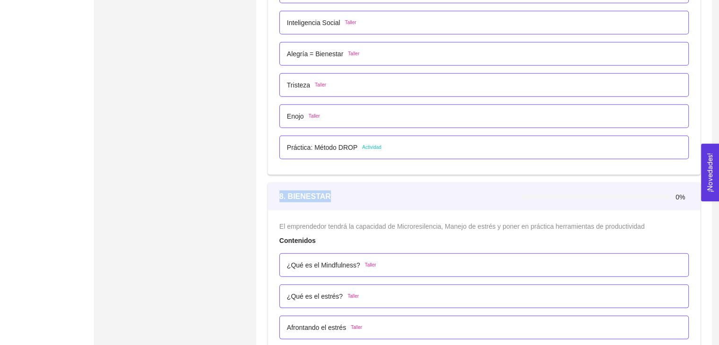
drag, startPoint x: 277, startPoint y: 190, endPoint x: 433, endPoint y: 200, distance: 156.7
click at [433, 200] on div "8. BIENESTAR 0%" at bounding box center [484, 196] width 432 height 27
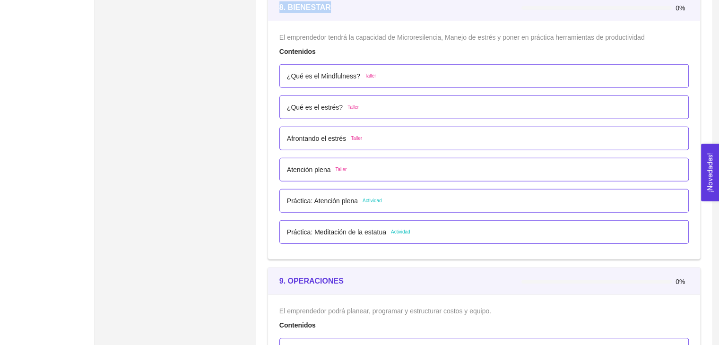
scroll to position [3002, 0]
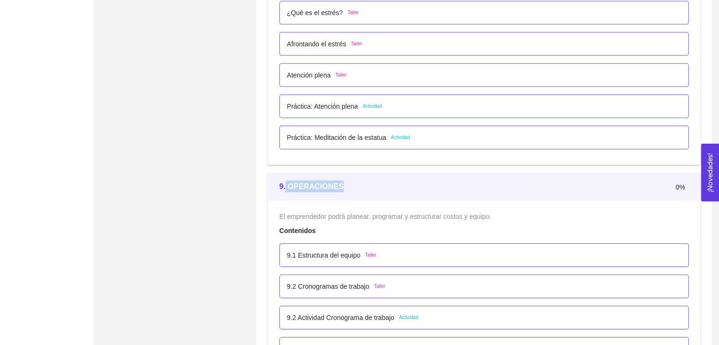
drag, startPoint x: 397, startPoint y: 185, endPoint x: 456, endPoint y: 187, distance: 58.6
click at [456, 187] on div "9. OPERACIONES" at bounding box center [400, 187] width 242 height 12
click at [407, 200] on div "El emprendedor podrá planear, programar y estructurar costos y equipo. Contenid…" at bounding box center [484, 334] width 432 height 269
drag, startPoint x: 389, startPoint y: 191, endPoint x: 272, endPoint y: 191, distance: 117.2
click at [272, 191] on div "9. OPERACIONES 0%" at bounding box center [484, 186] width 432 height 27
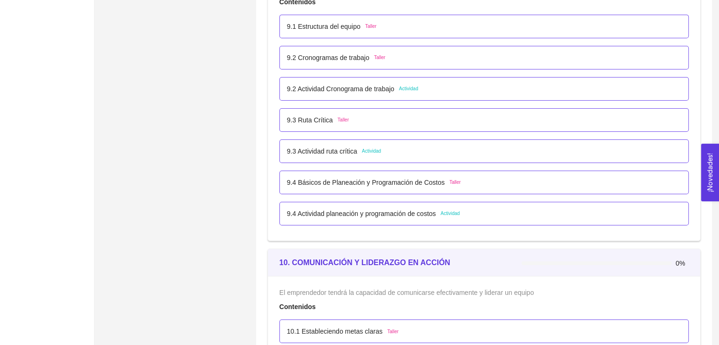
scroll to position [3285, 0]
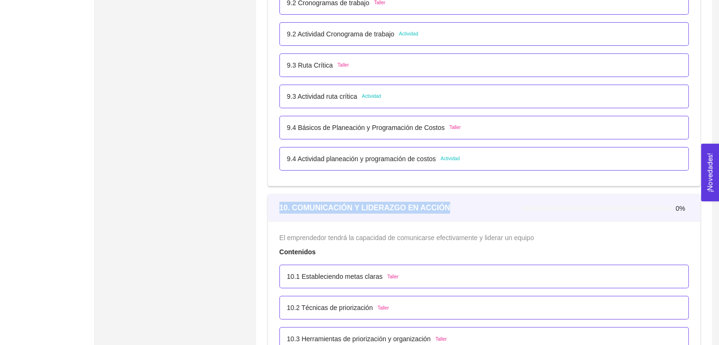
drag, startPoint x: 467, startPoint y: 205, endPoint x: 262, endPoint y: 207, distance: 205.1
click at [449, 216] on div "10. COMUNICACIÓN Y LIDERAZGO EN ACCIÓN" at bounding box center [400, 207] width 242 height 27
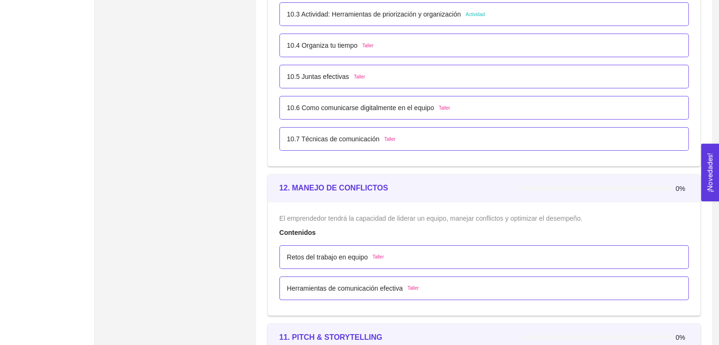
scroll to position [3663, 0]
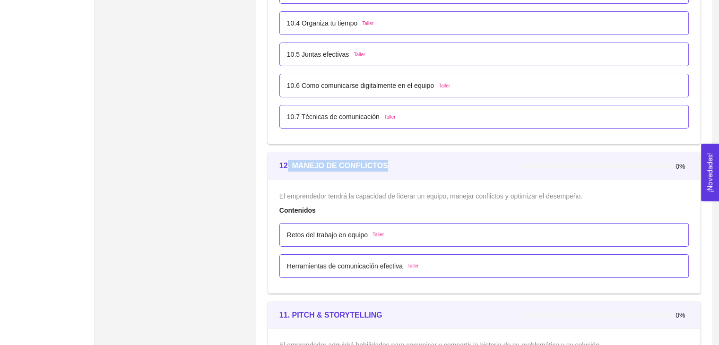
drag, startPoint x: 405, startPoint y: 165, endPoint x: 285, endPoint y: 171, distance: 120.7
click at [285, 171] on div "12. MANEJO DE CONFLICTOS" at bounding box center [400, 165] width 242 height 27
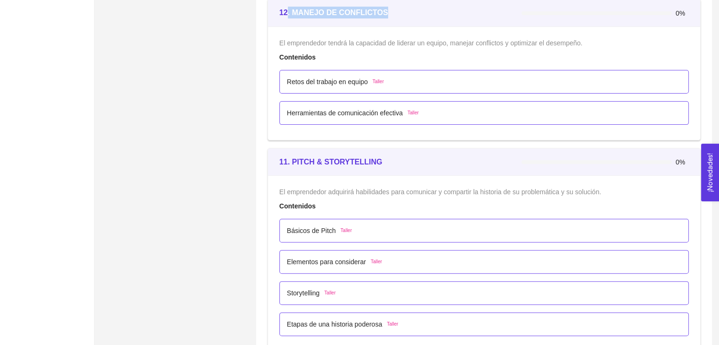
scroll to position [3852, 0]
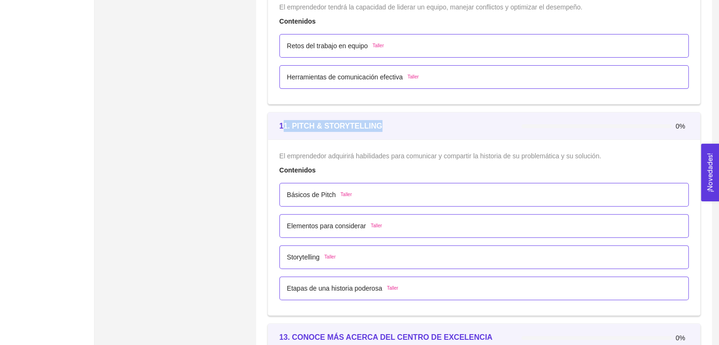
drag, startPoint x: 372, startPoint y: 117, endPoint x: 281, endPoint y: 117, distance: 91.2
click at [281, 120] on div "11. PITCH & STORYTELLING" at bounding box center [400, 126] width 242 height 12
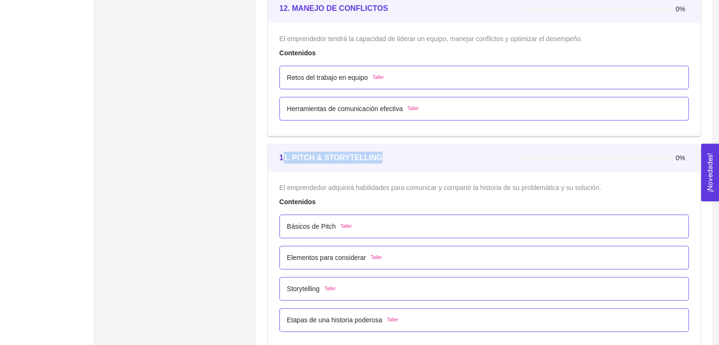
scroll to position [3805, 0]
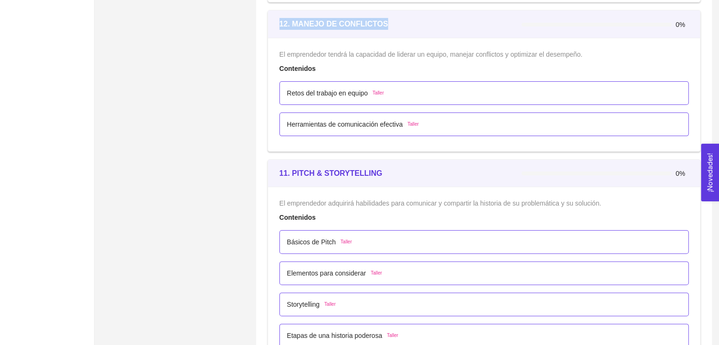
drag, startPoint x: 403, startPoint y: 22, endPoint x: 268, endPoint y: 33, distance: 135.1
click at [268, 33] on div "12. MANEJO DE CONFLICTOS 0%" at bounding box center [484, 23] width 432 height 27
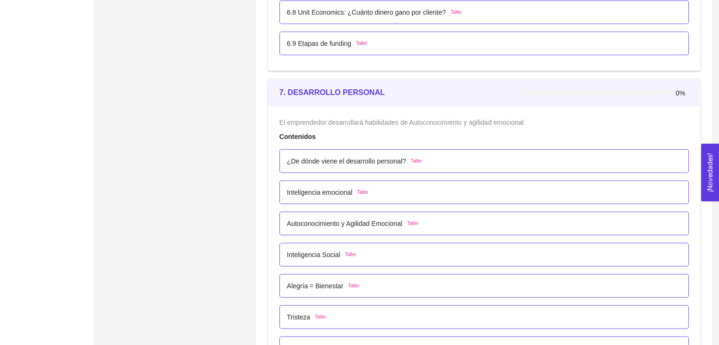
scroll to position [2482, 0]
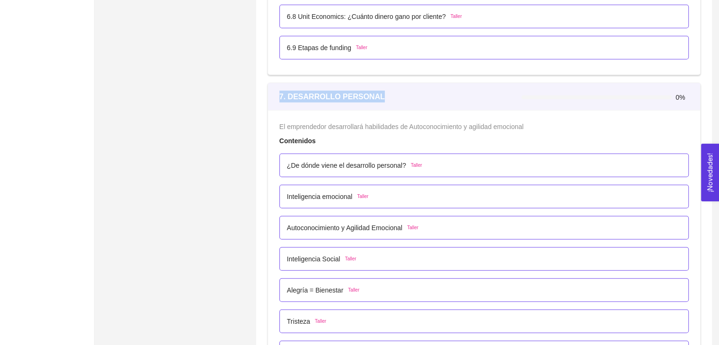
drag, startPoint x: 396, startPoint y: 92, endPoint x: 273, endPoint y: 94, distance: 122.9
click at [273, 94] on div "7. DESARROLLO PERSONAL 0%" at bounding box center [484, 96] width 432 height 27
click at [289, 95] on strong "7. DESARROLLO PERSONAL" at bounding box center [331, 97] width 105 height 8
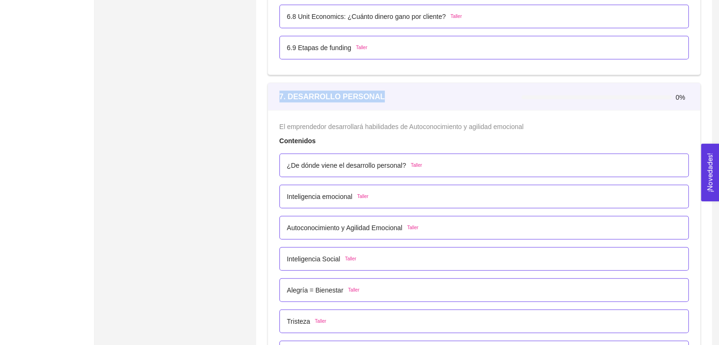
click at [289, 95] on strong "7. DESARROLLO PERSONAL" at bounding box center [331, 97] width 105 height 8
click at [296, 97] on strong "7. DESARROLLO PERSONAL" at bounding box center [331, 97] width 105 height 8
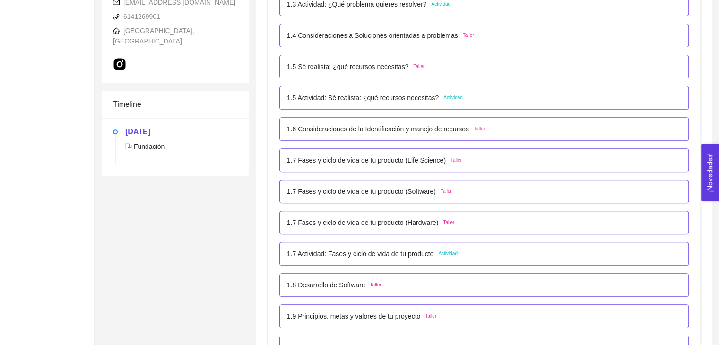
scroll to position [402, 0]
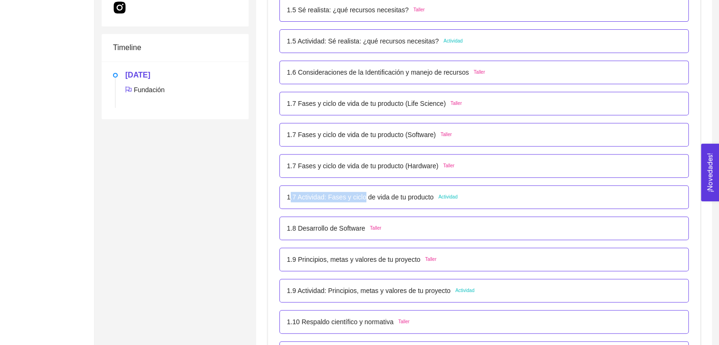
drag, startPoint x: 291, startPoint y: 197, endPoint x: 363, endPoint y: 191, distance: 72.1
click at [363, 191] on div "1.7 Actividad: Fases y ciclo de vida de tu producto Actividad" at bounding box center [483, 197] width 409 height 24
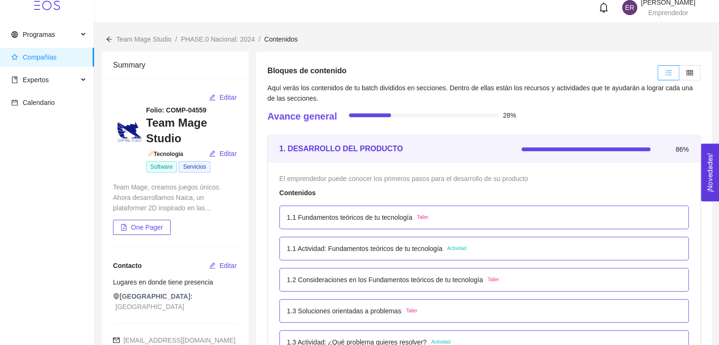
scroll to position [0, 0]
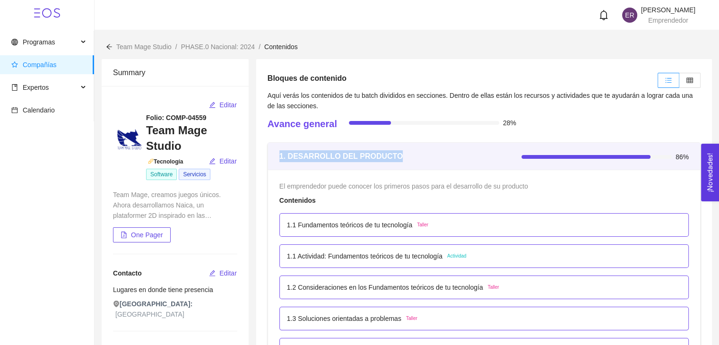
drag, startPoint x: 386, startPoint y: 161, endPoint x: 501, endPoint y: 166, distance: 115.0
click at [501, 166] on div "1. DESARROLLO DEL PRODUCTO" at bounding box center [400, 156] width 242 height 27
click at [402, 153] on div "1. DESARROLLO DEL PRODUCTO" at bounding box center [400, 156] width 242 height 12
drag, startPoint x: 403, startPoint y: 153, endPoint x: 259, endPoint y: 150, distance: 143.7
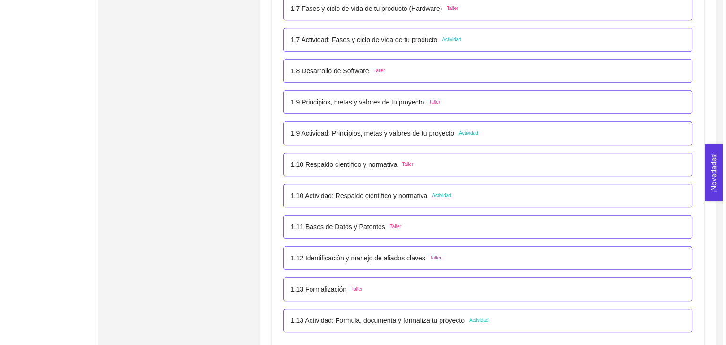
scroll to position [520, 0]
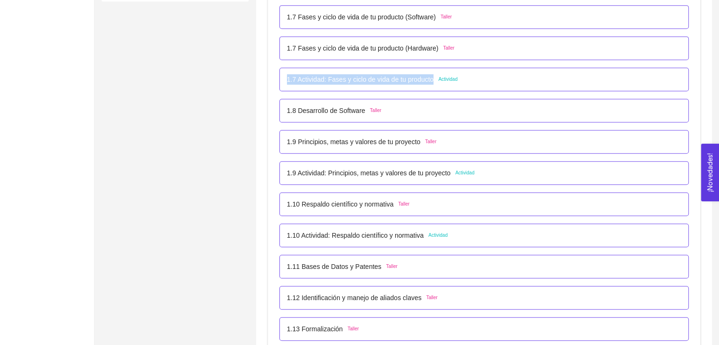
drag, startPoint x: 432, startPoint y: 78, endPoint x: 286, endPoint y: 78, distance: 146.5
click at [287, 78] on div "1.7 Actividad: Fases y ciclo de vida de tu producto Actividad" at bounding box center [372, 79] width 171 height 10
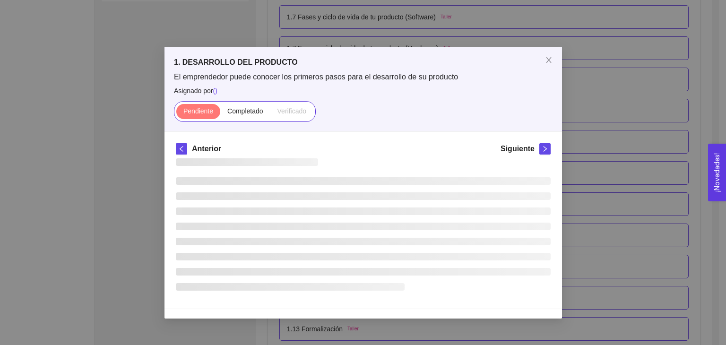
copy p "1.7 Actividad: Fases y ciclo de vida de tu producto"
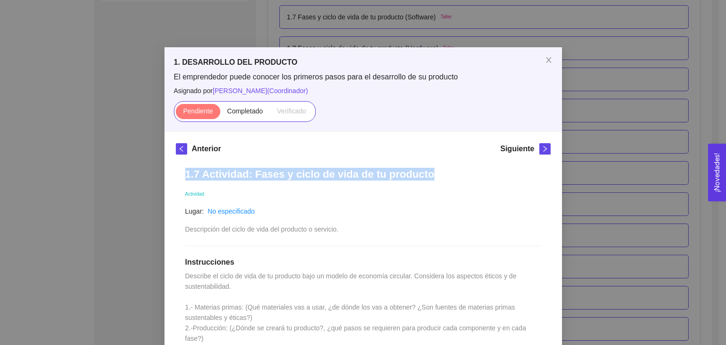
drag, startPoint x: 380, startPoint y: 171, endPoint x: 162, endPoint y: 177, distance: 218.0
copy h1 "1.7 Actividad: Fases y ciclo de vida de tu producto"
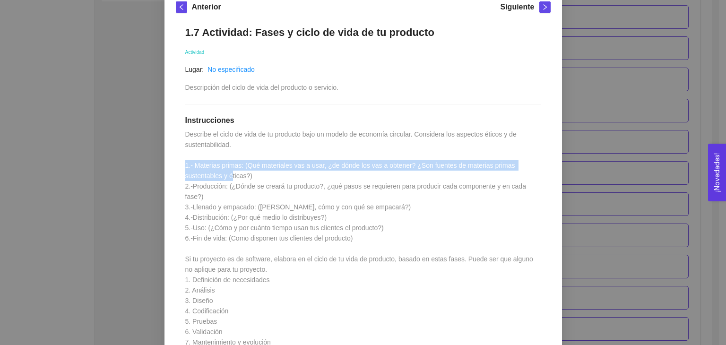
drag, startPoint x: 178, startPoint y: 167, endPoint x: 227, endPoint y: 175, distance: 49.7
click at [227, 175] on div "1.7 Actividad: Fases y ciclo de vida de tu producto Actividad Lugar: No especif…" at bounding box center [363, 293] width 375 height 552
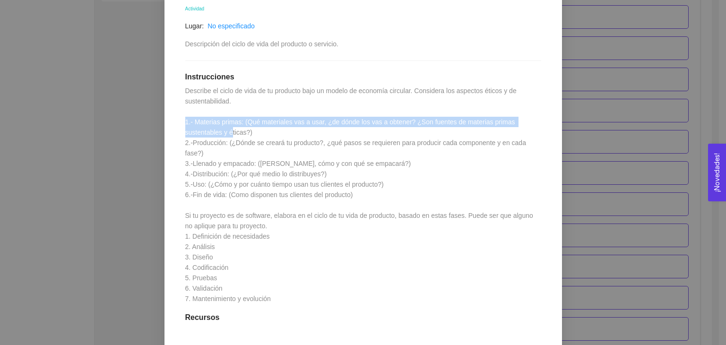
scroll to position [236, 0]
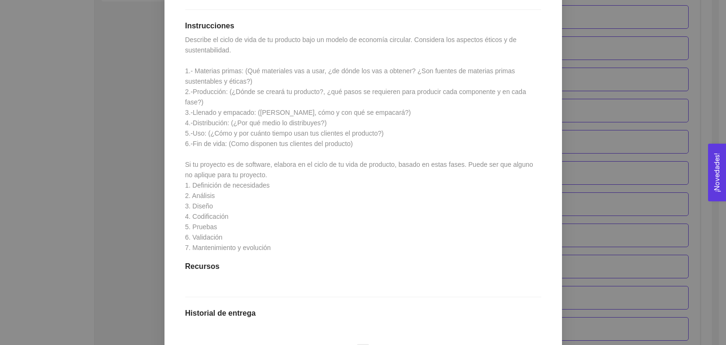
click at [185, 174] on span "Describe el ciclo de vida de tu producto bajo un modelo de economía circular. C…" at bounding box center [360, 144] width 350 height 216
drag, startPoint x: 240, startPoint y: 173, endPoint x: 188, endPoint y: 178, distance: 52.7
click at [188, 178] on div "1.7 Actividad: Fases y ciclo de vida de tu producto Actividad Lugar: No especif…" at bounding box center [363, 198] width 375 height 552
copy span "Definición de necesidades"
drag, startPoint x: 210, startPoint y: 185, endPoint x: 188, endPoint y: 187, distance: 22.3
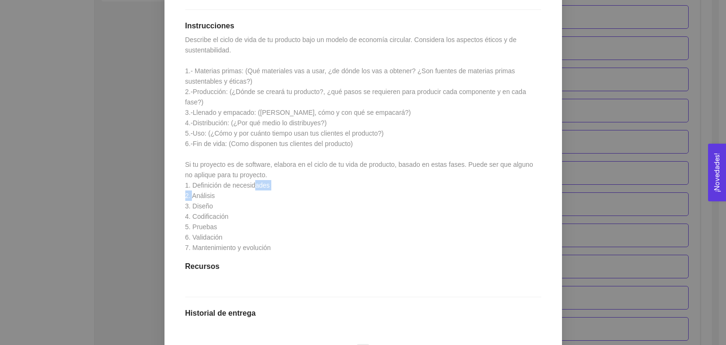
click at [188, 187] on div "1.7 Actividad: Fases y ciclo de vida de tu producto Actividad Lugar: No especif…" at bounding box center [363, 198] width 375 height 552
copy span "Análisis"
drag, startPoint x: 199, startPoint y: 192, endPoint x: 190, endPoint y: 192, distance: 8.0
click at [190, 192] on span "Describe el ciclo de vida de tu producto bajo un modelo de economía circular. C…" at bounding box center [360, 144] width 350 height 216
drag, startPoint x: 209, startPoint y: 194, endPoint x: 195, endPoint y: 195, distance: 14.2
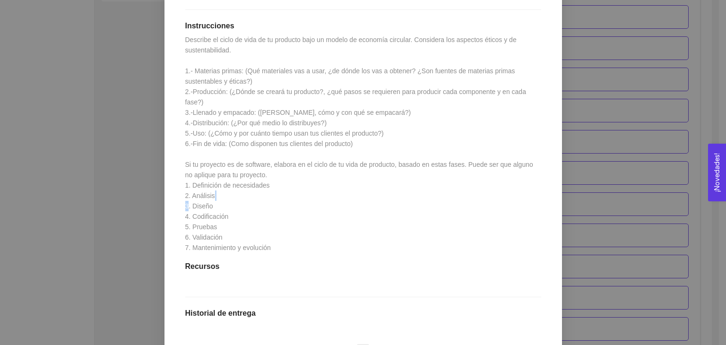
click at [195, 195] on div "1.7 Actividad: Fases y ciclo de vida de tu producto Actividad Lugar: No especif…" at bounding box center [363, 198] width 375 height 552
click at [187, 195] on span "Describe el ciclo de vida de tu producto bajo un modelo de economía circular. C…" at bounding box center [360, 144] width 350 height 216
click at [190, 195] on span "Describe el ciclo de vida de tu producto bajo un modelo de economía circular. C…" at bounding box center [360, 144] width 350 height 216
drag, startPoint x: 189, startPoint y: 195, endPoint x: 213, endPoint y: 195, distance: 23.6
click at [213, 195] on div "1.7 Actividad: Fases y ciclo de vida de tu producto Actividad Lugar: No especif…" at bounding box center [363, 198] width 375 height 552
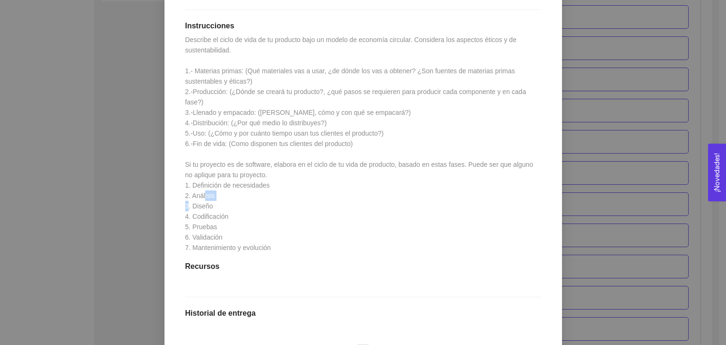
copy span "Diseño"
drag, startPoint x: 220, startPoint y: 205, endPoint x: 190, endPoint y: 207, distance: 30.3
click at [190, 207] on div "1.7 Actividad: Fases y ciclo de vida de tu producto Actividad Lugar: No especif…" at bounding box center [363, 198] width 375 height 552
copy span "Codificación"
drag, startPoint x: 211, startPoint y: 218, endPoint x: 188, endPoint y: 218, distance: 23.2
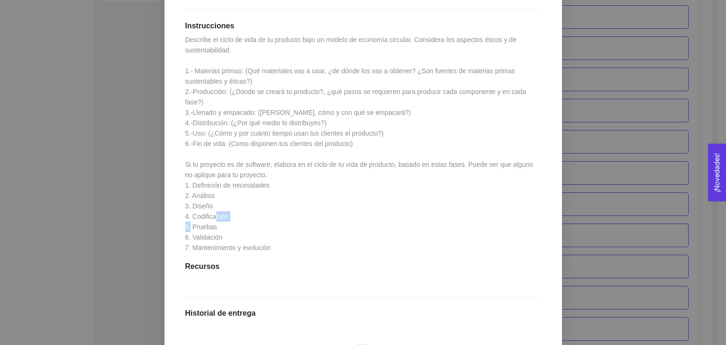
click at [188, 218] on span "Describe el ciclo de vida de tu producto bajo un modelo de economía circular. C…" at bounding box center [360, 144] width 350 height 216
copy span "Pruebas"
drag, startPoint x: 222, startPoint y: 232, endPoint x: 199, endPoint y: 230, distance: 22.3
click at [199, 230] on span "Describe el ciclo de vida de tu producto bajo un modelo de economía circular. C…" at bounding box center [360, 144] width 350 height 216
click at [243, 229] on div "1.7 Actividad: Fases y ciclo de vida de tu producto Actividad Lugar: No especif…" at bounding box center [363, 198] width 375 height 552
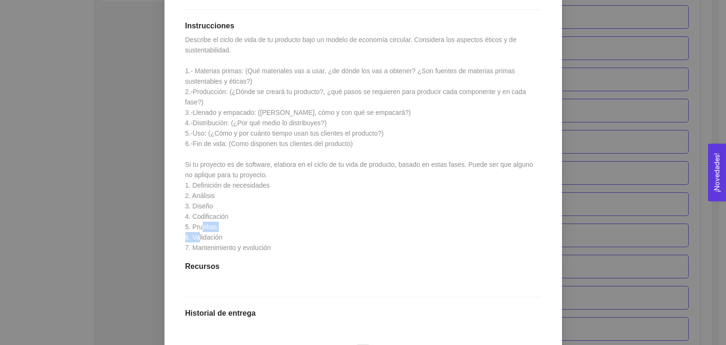
drag, startPoint x: 223, startPoint y: 228, endPoint x: 190, endPoint y: 225, distance: 33.6
click at [190, 225] on div "1.7 Actividad: Fases y ciclo de vida de tu producto Actividad Lugar: No especif…" at bounding box center [363, 198] width 375 height 552
copy span "Validación"
drag, startPoint x: 275, startPoint y: 236, endPoint x: 188, endPoint y: 237, distance: 86.5
click at [188, 237] on div "1.7 Actividad: Fases y ciclo de vida de tu producto Actividad Lugar: No especif…" at bounding box center [363, 198] width 375 height 552
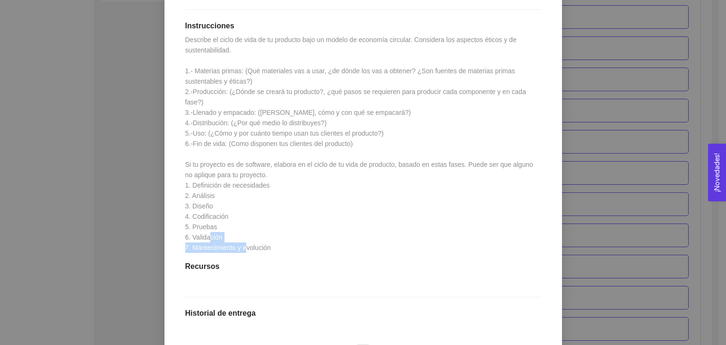
copy span "Mantenimiento y evolución"
